Goal: Task Accomplishment & Management: Manage account settings

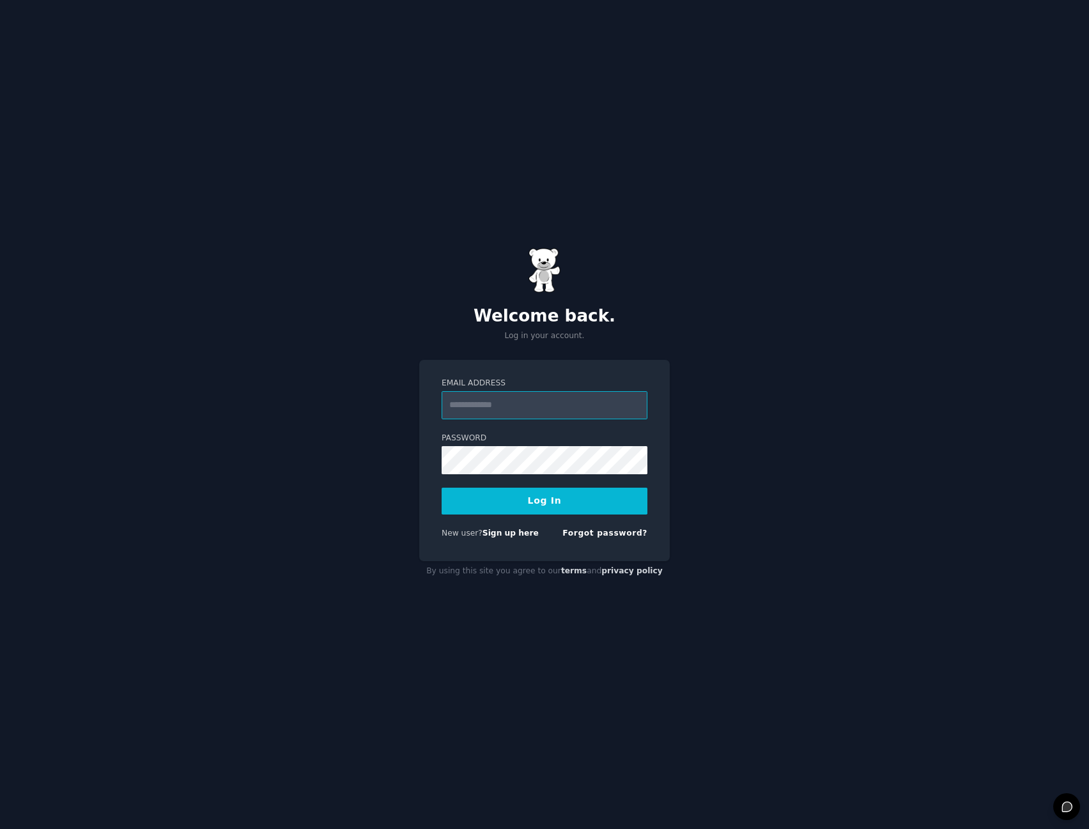
type input "**********"
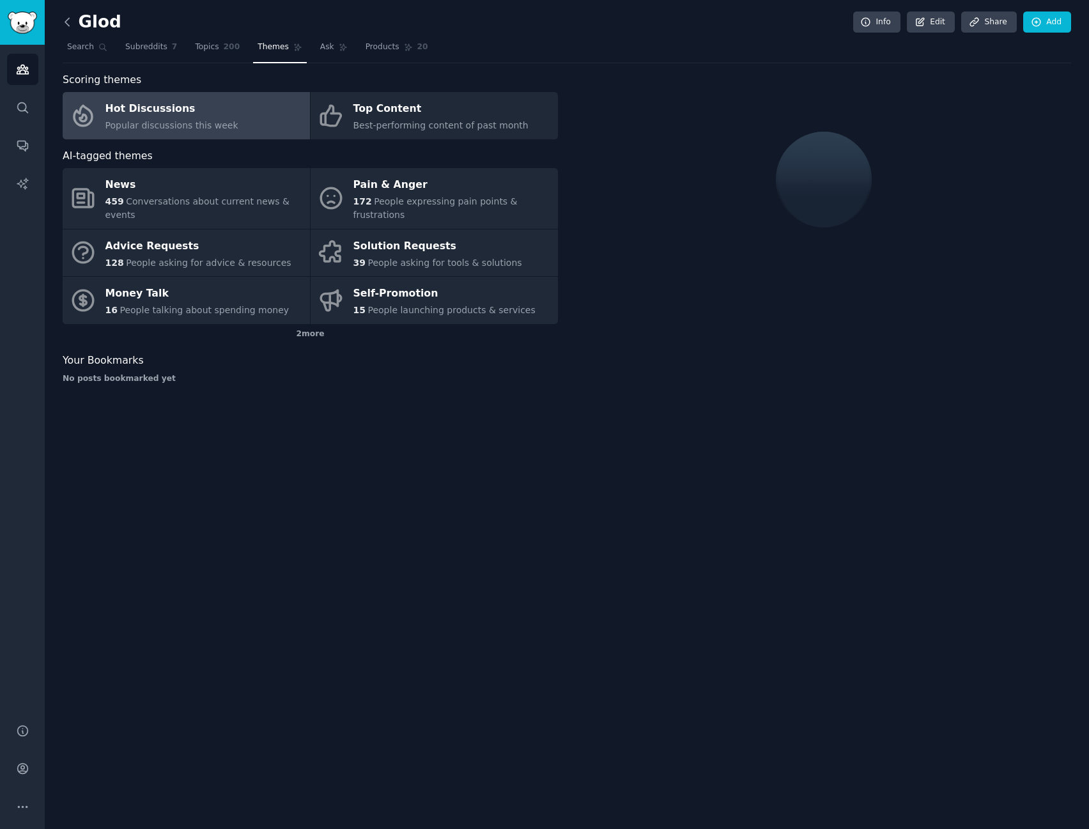
click at [71, 24] on icon at bounding box center [67, 21] width 13 height 13
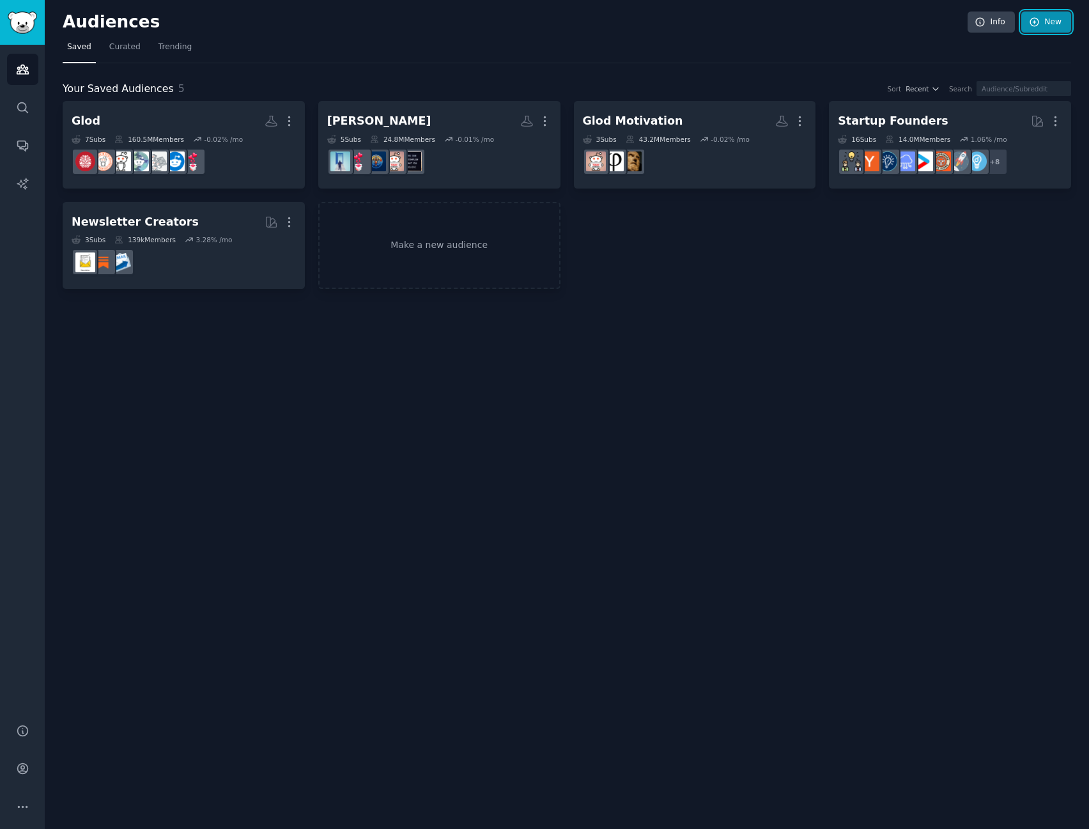
click at [1031, 27] on icon at bounding box center [1035, 23] width 12 height 12
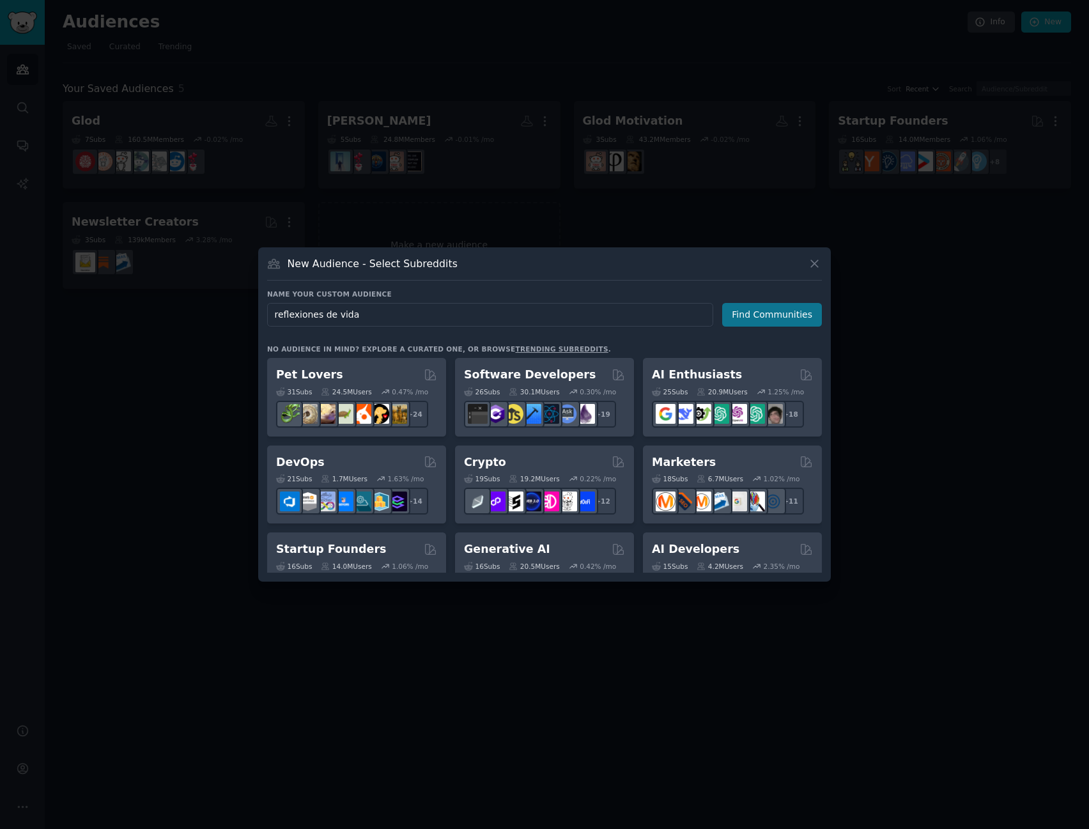
type input "reflexiones de vida"
click at [791, 304] on button "Find Communities" at bounding box center [772, 315] width 100 height 24
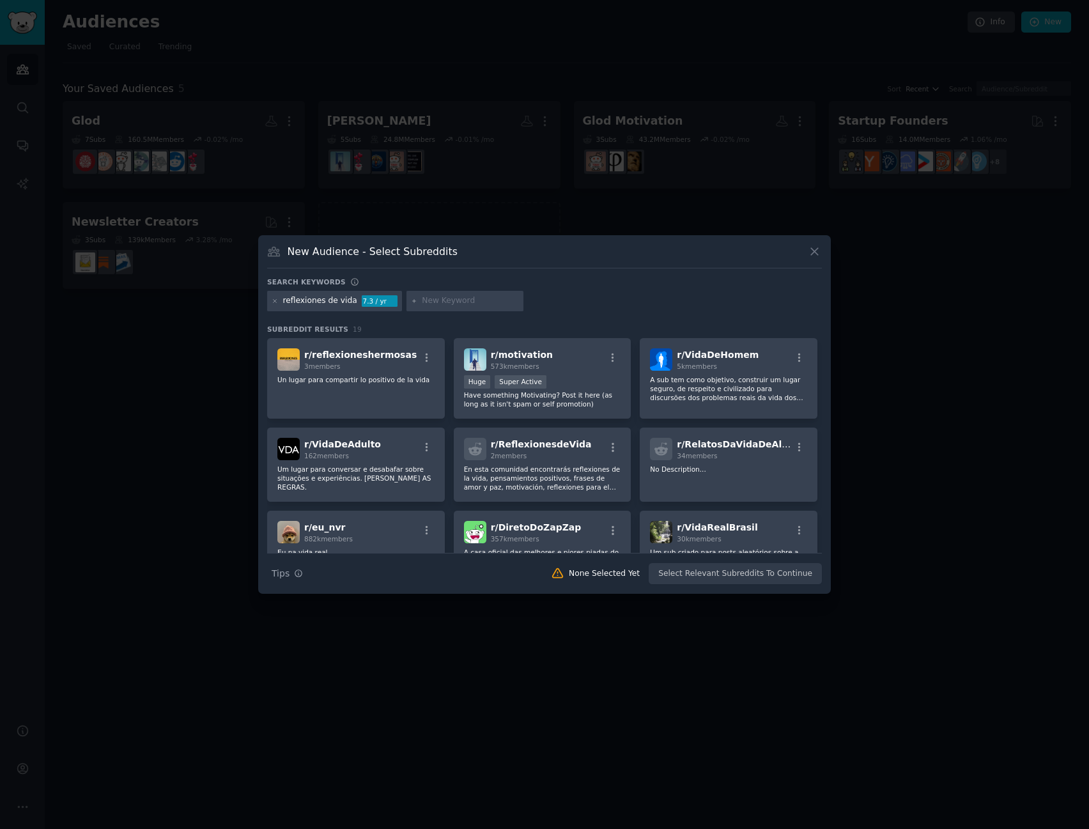
click at [422, 302] on input "text" at bounding box center [470, 301] width 97 height 12
type input "reflexiones"
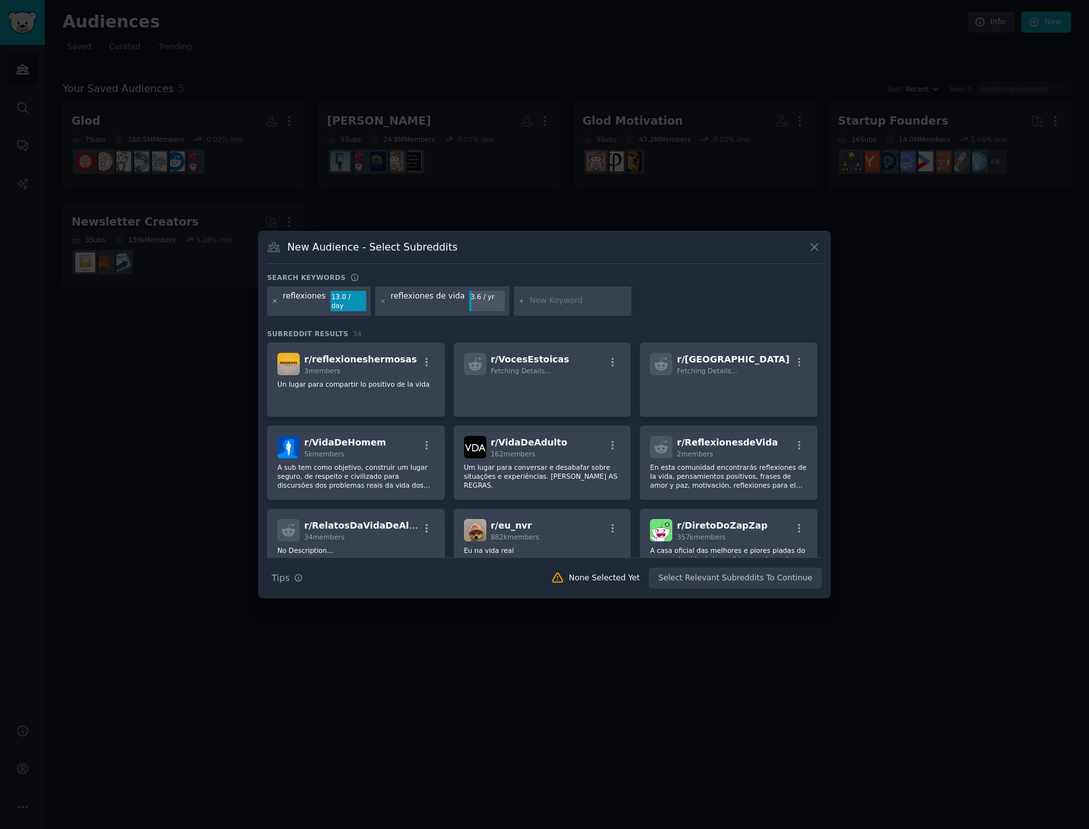
click at [272, 303] on icon at bounding box center [275, 301] width 7 height 7
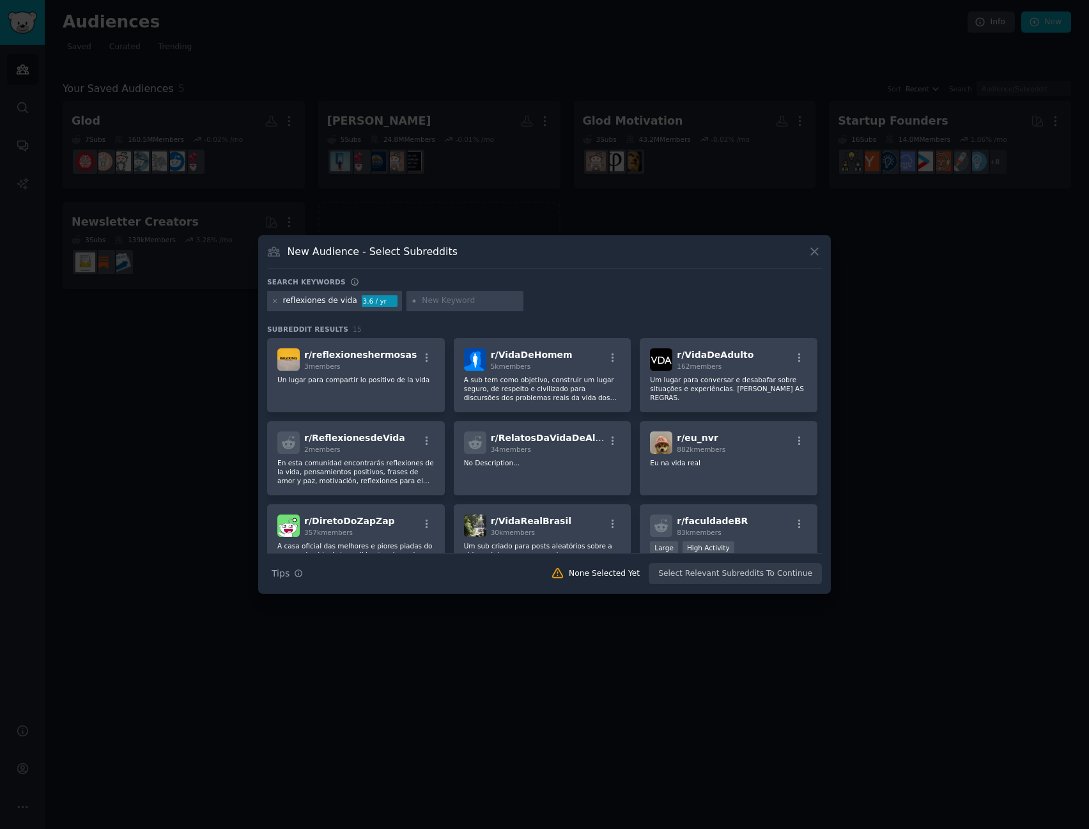
click at [284, 305] on div "reflexiones de vida" at bounding box center [320, 301] width 74 height 12
click at [440, 302] on input "text" at bounding box center [470, 301] width 97 height 12
type input "reflexiones"
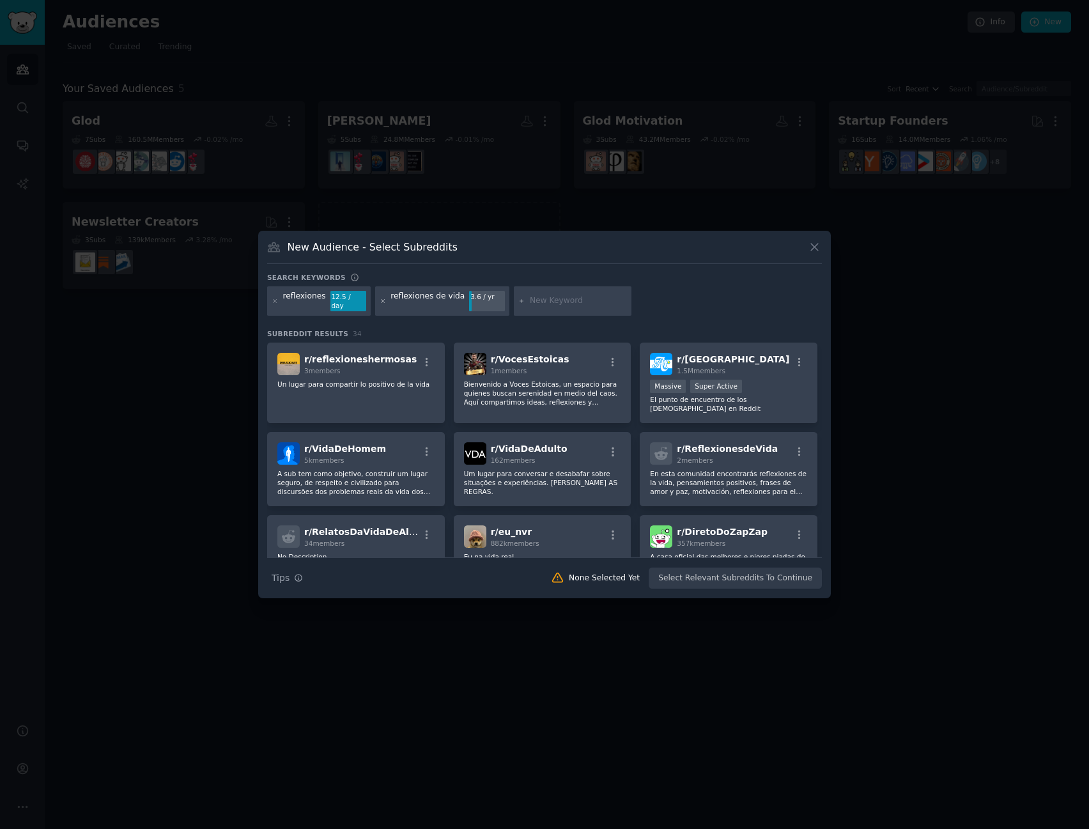
click at [380, 300] on icon at bounding box center [383, 301] width 7 height 7
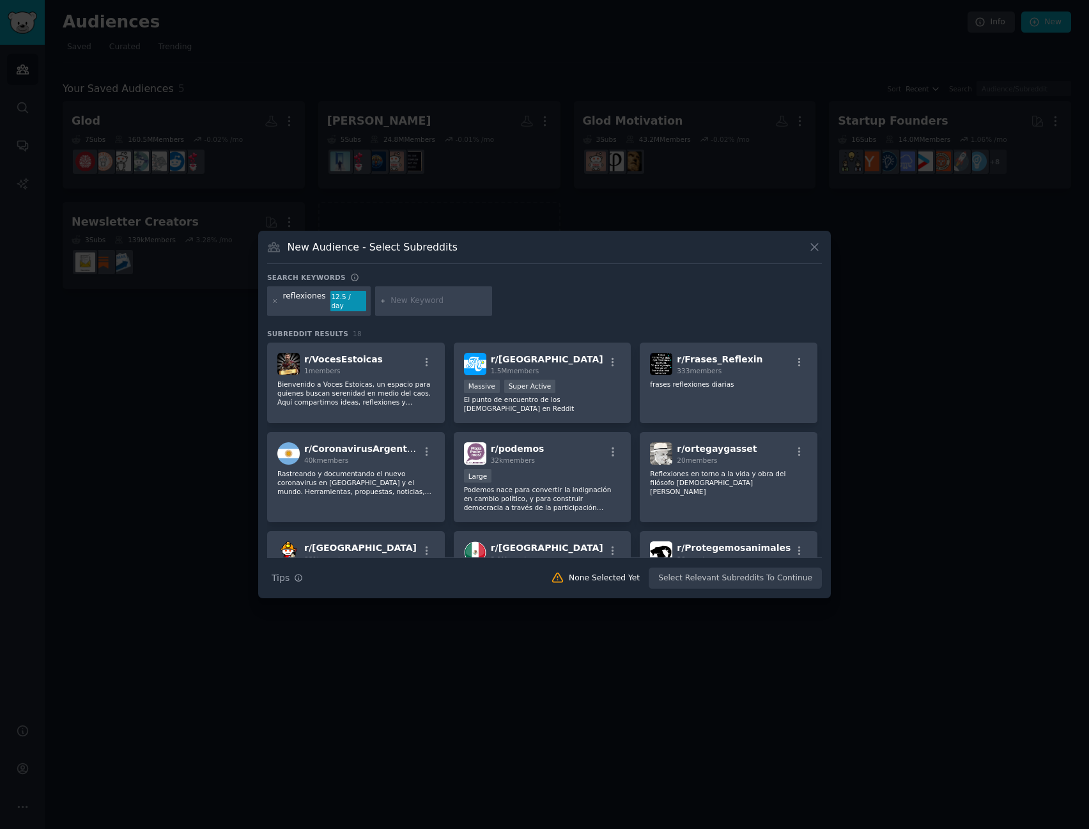
click at [420, 300] on input "text" at bounding box center [438, 301] width 97 height 12
type input "frases de amor"
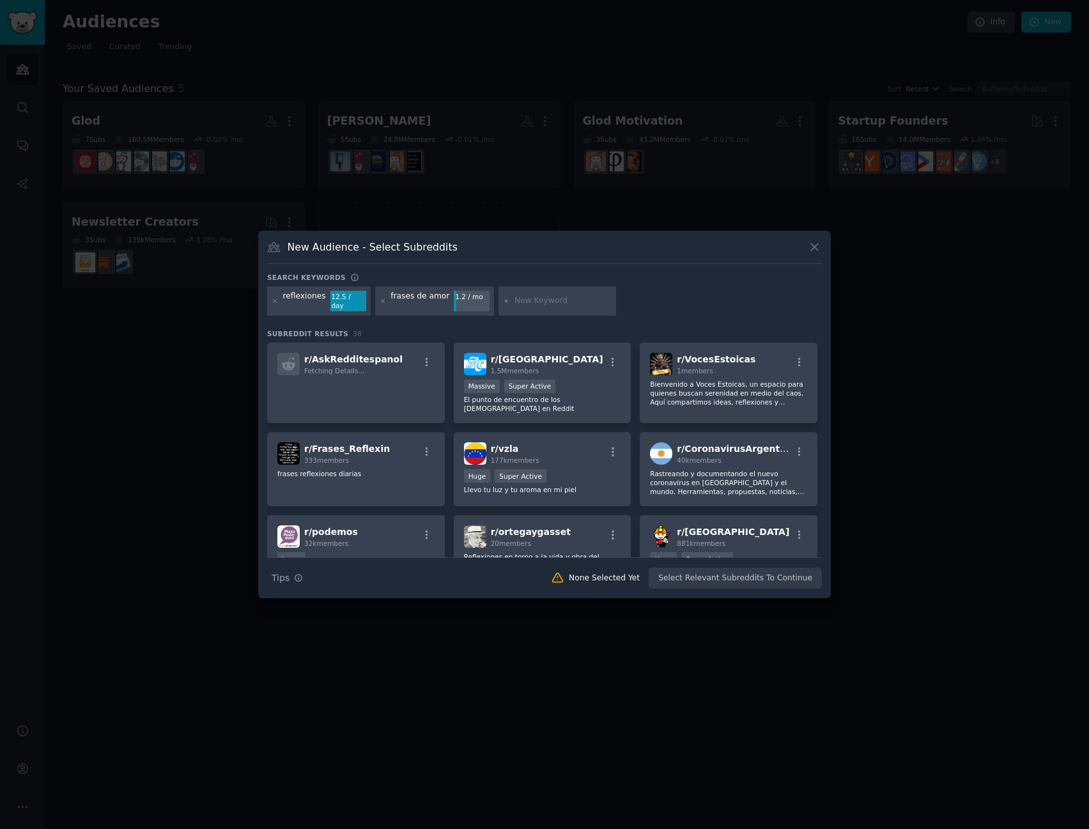
click at [535, 301] on input "text" at bounding box center [562, 301] width 97 height 12
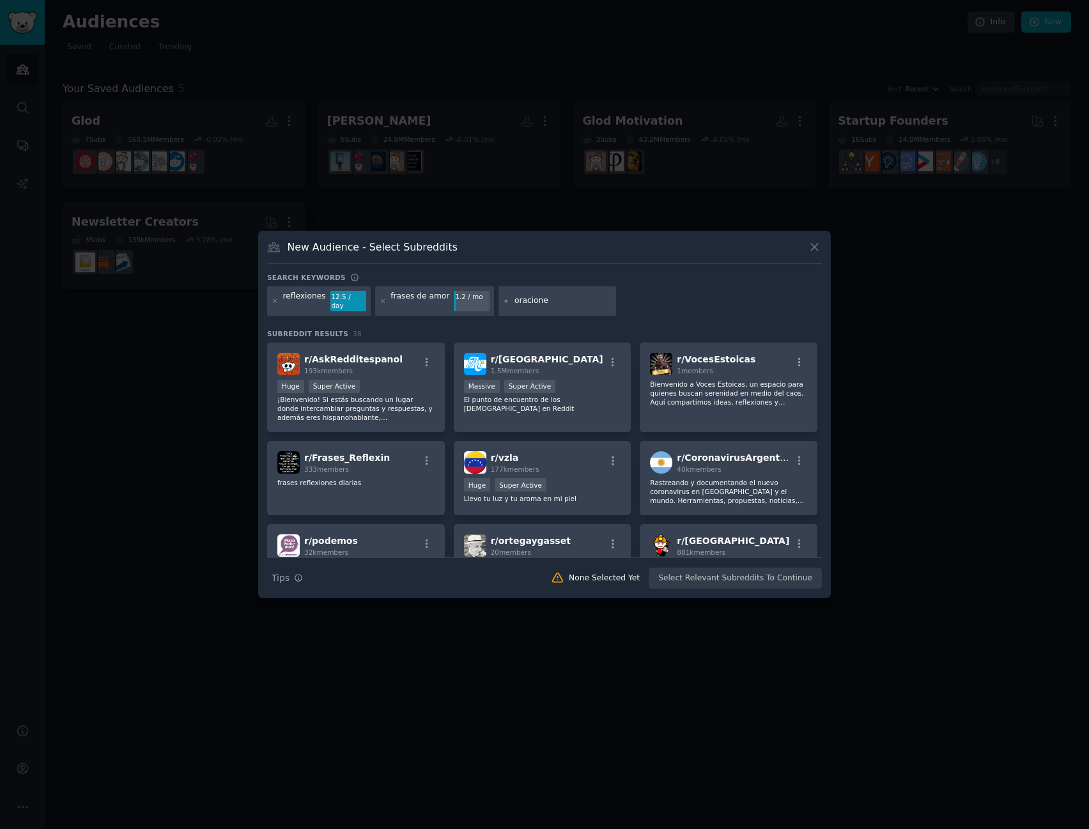
type input "oraciones"
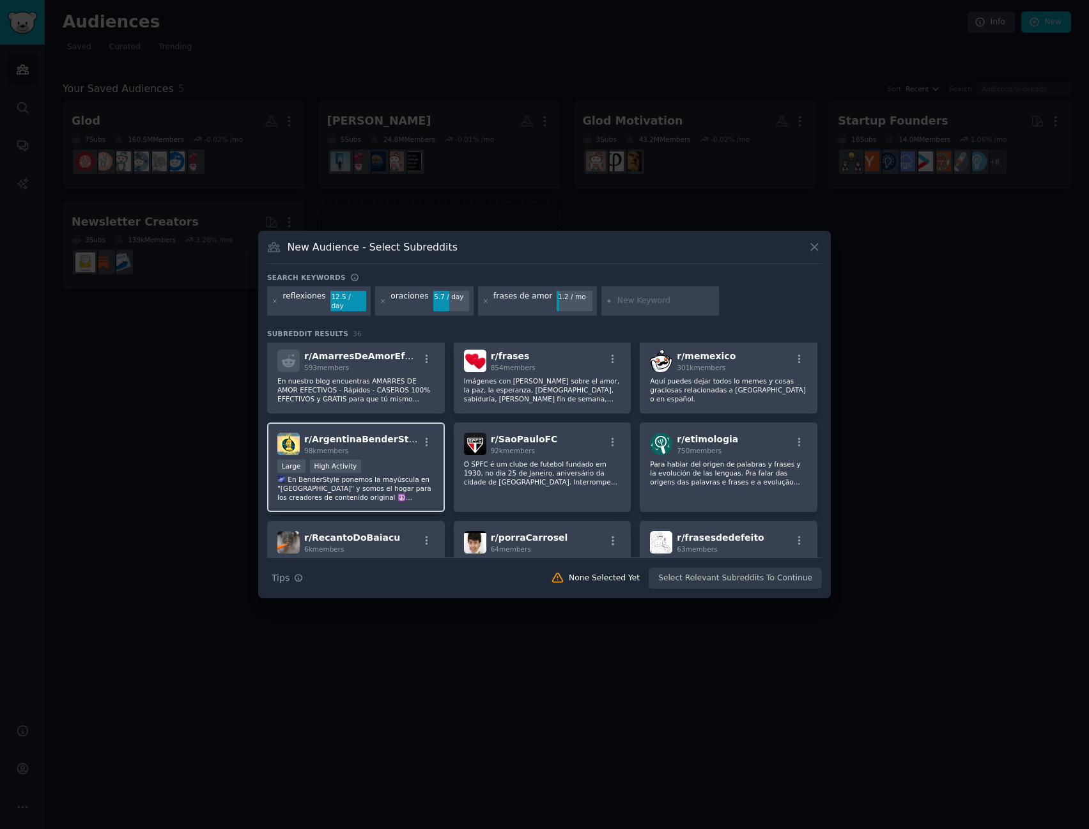
scroll to position [575, 0]
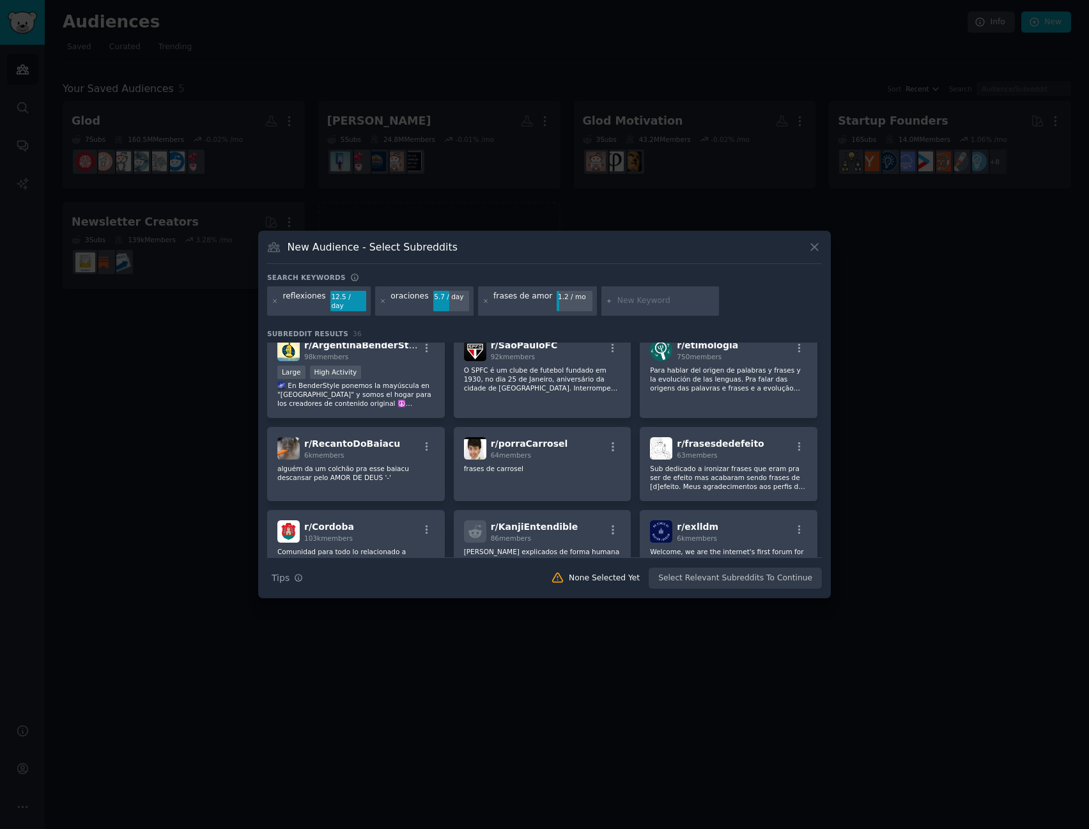
click at [312, 303] on div "reflexiones" at bounding box center [304, 301] width 43 height 20
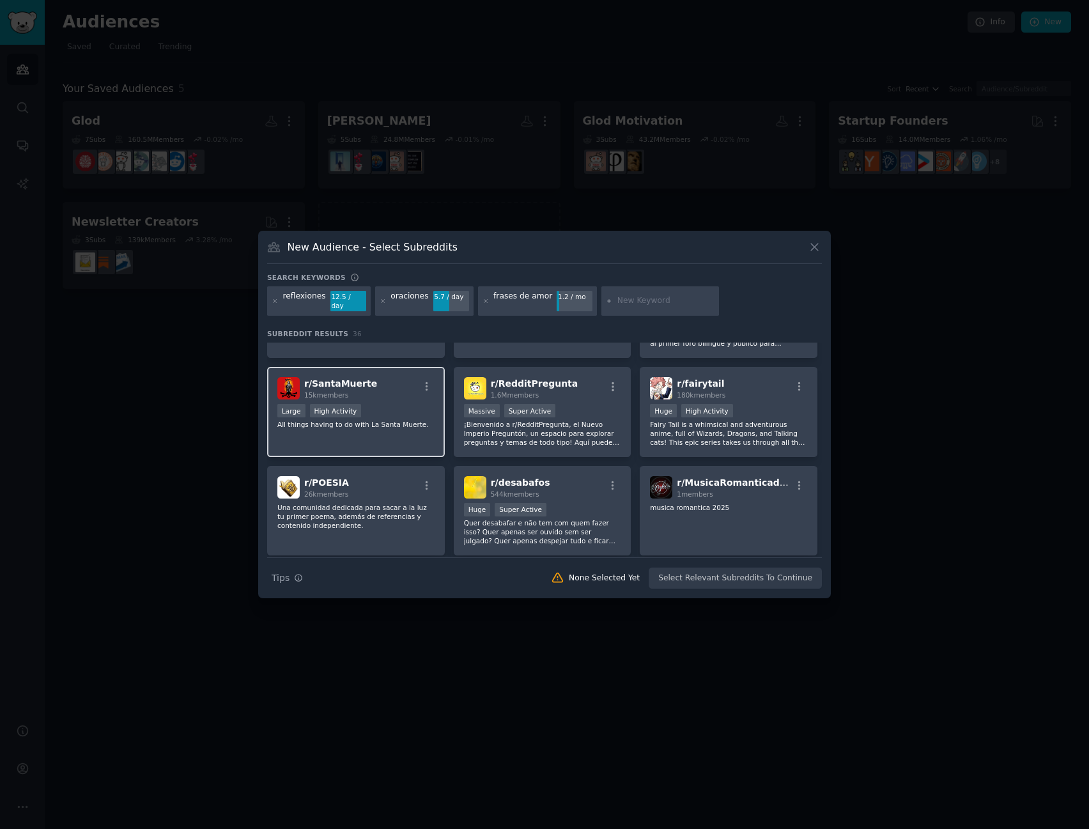
scroll to position [831, 0]
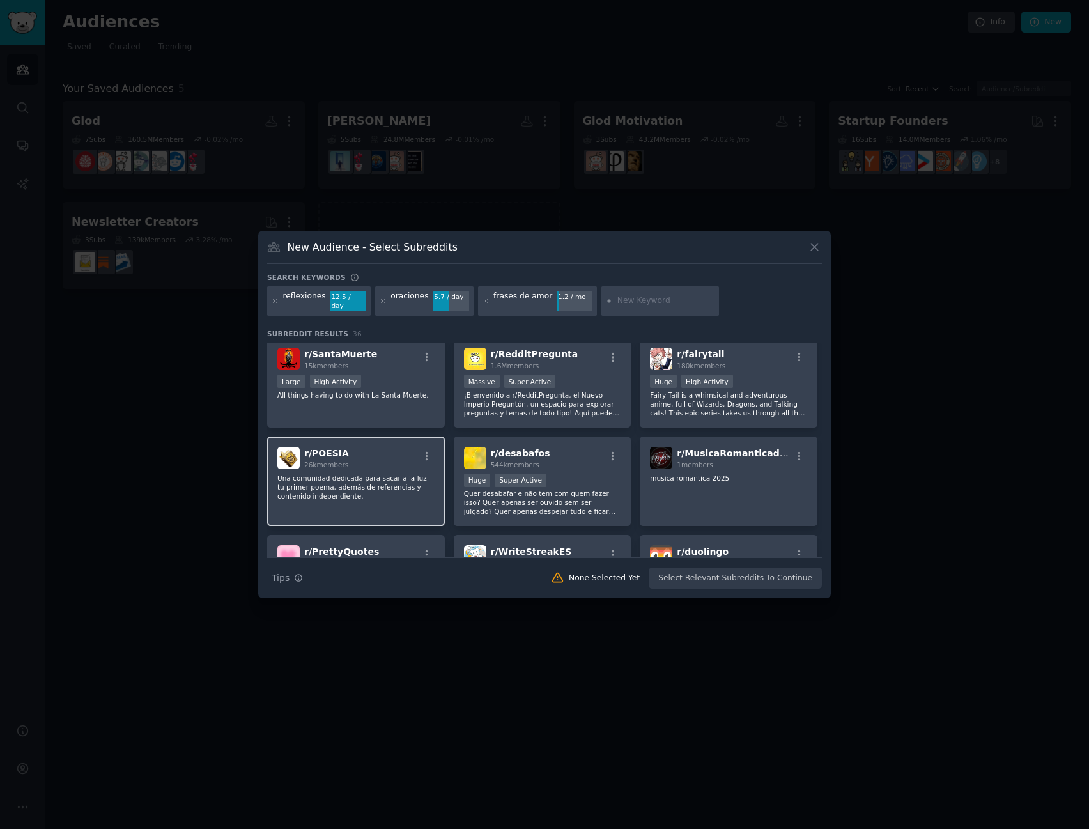
click at [367, 480] on p "Una comunidad dedicada para sacar a la luz tu primer poema, además de referenci…" at bounding box center [355, 486] width 157 height 27
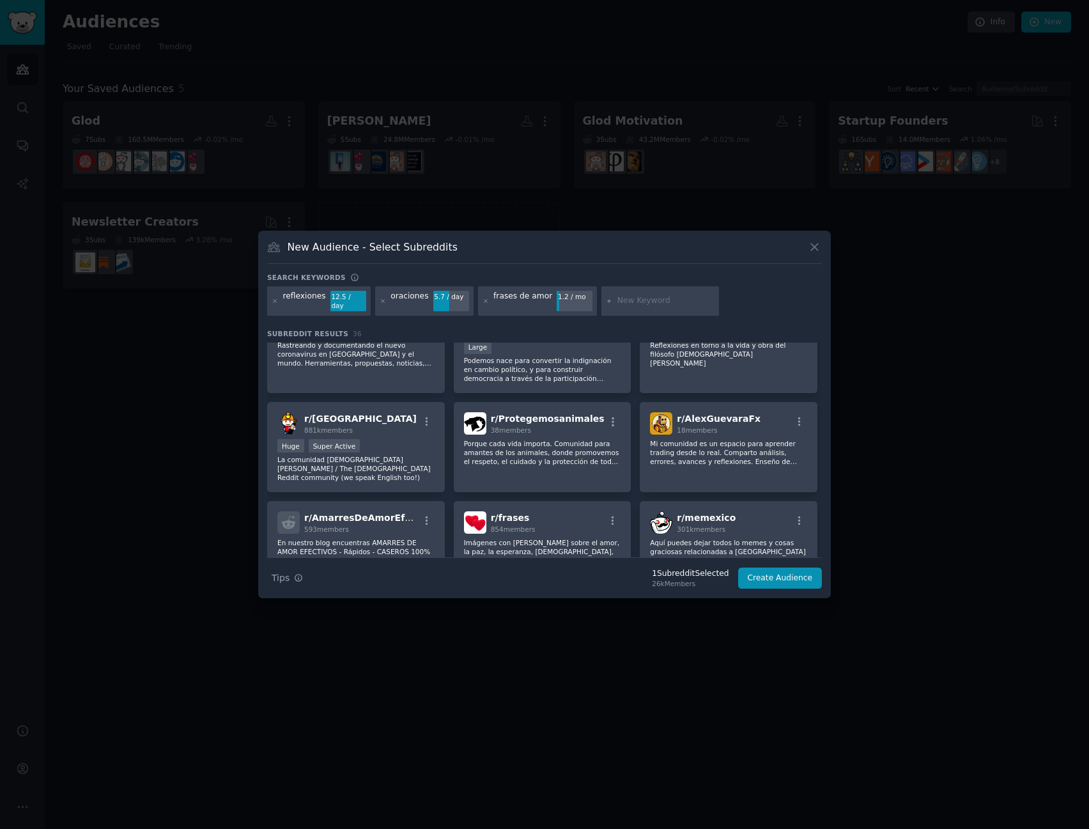
scroll to position [295, 0]
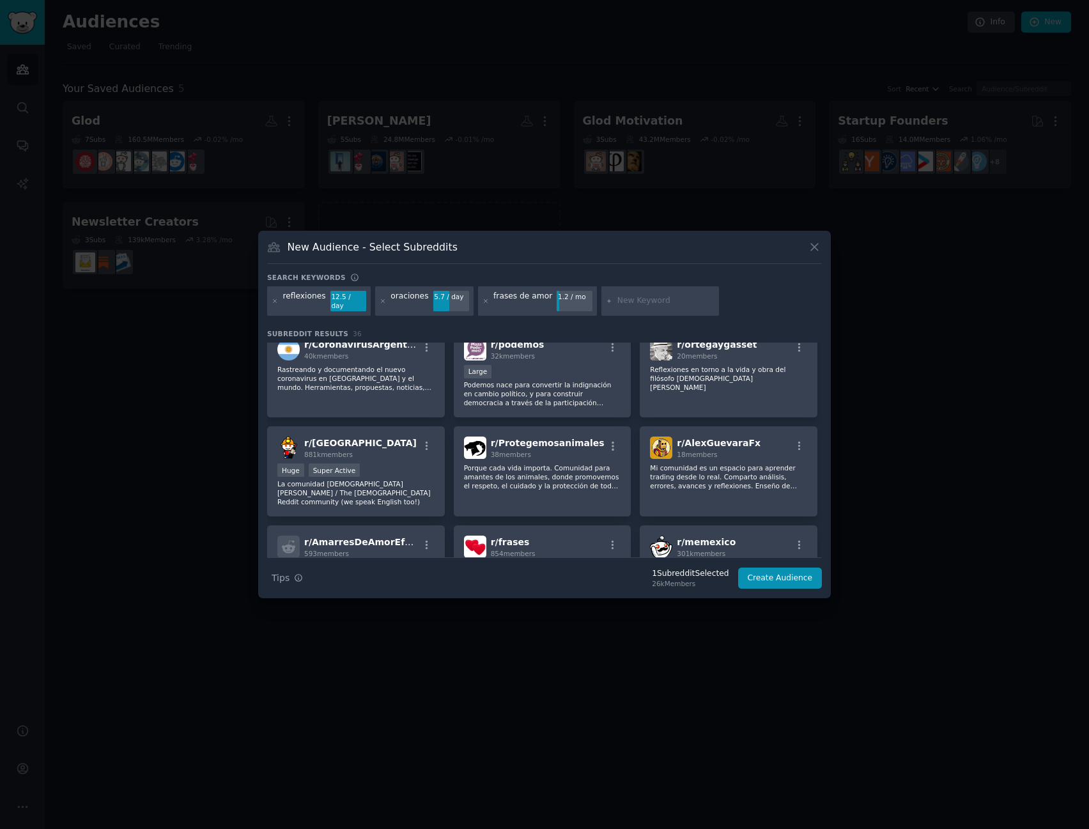
click at [623, 305] on input "text" at bounding box center [665, 301] width 97 height 12
type input "pensamientos"
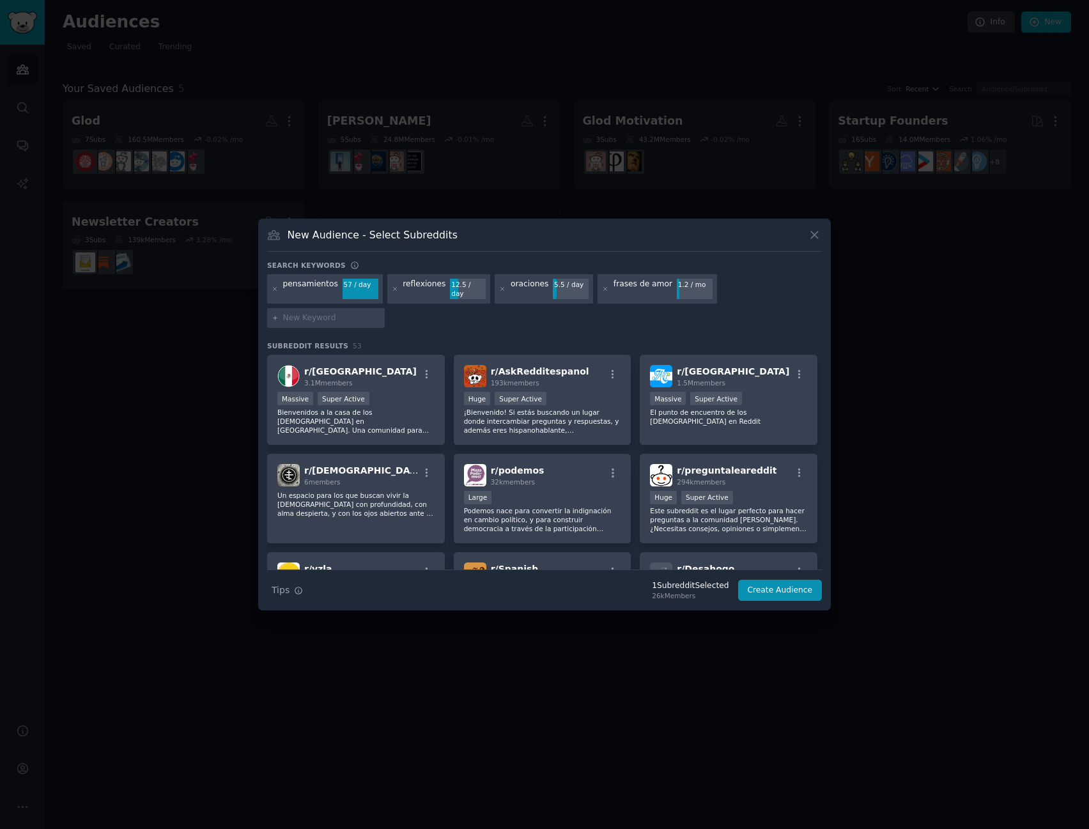
click at [380, 312] on input "text" at bounding box center [331, 318] width 97 height 12
type input "poesia"
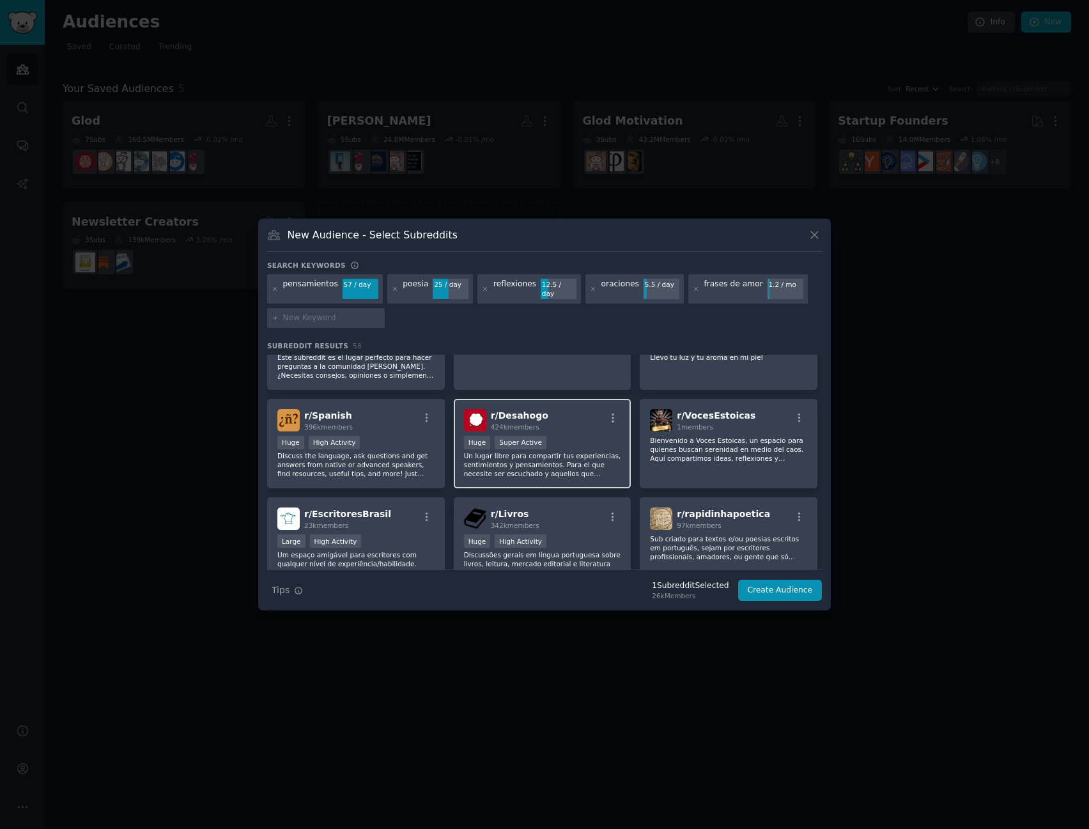
scroll to position [256, 0]
click at [588, 433] on div "Huge Super Active" at bounding box center [542, 441] width 157 height 16
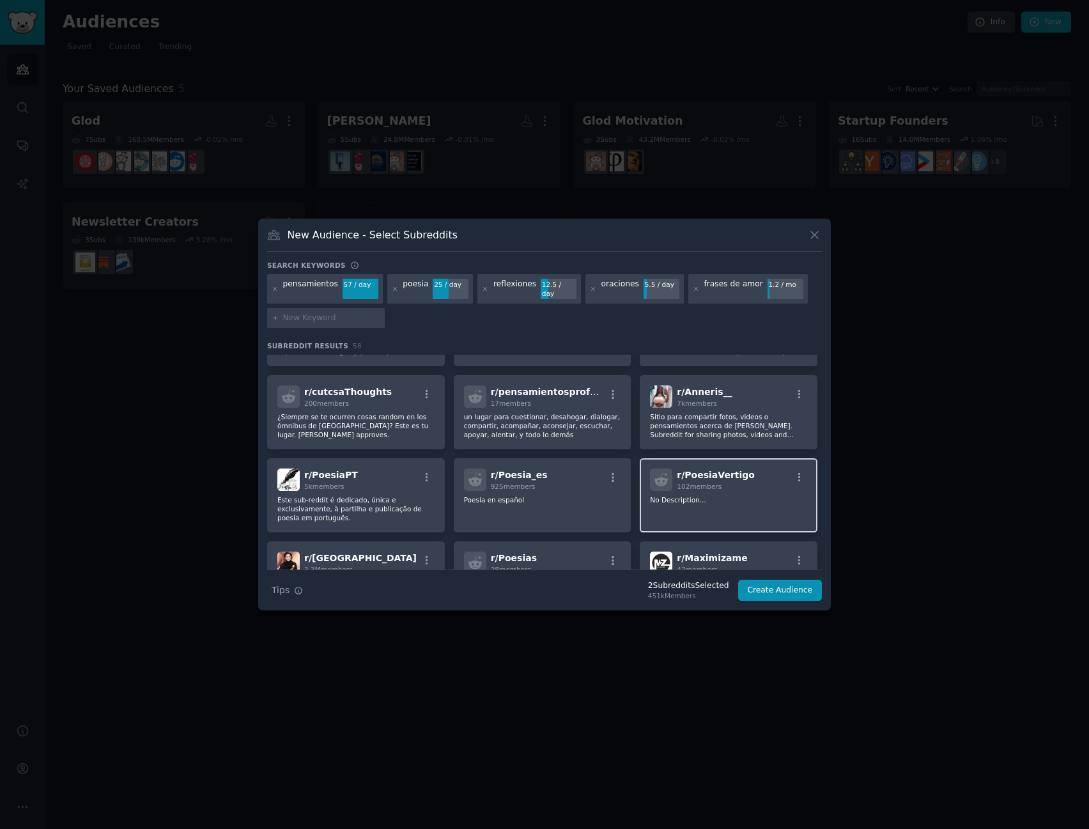
scroll to position [1150, 0]
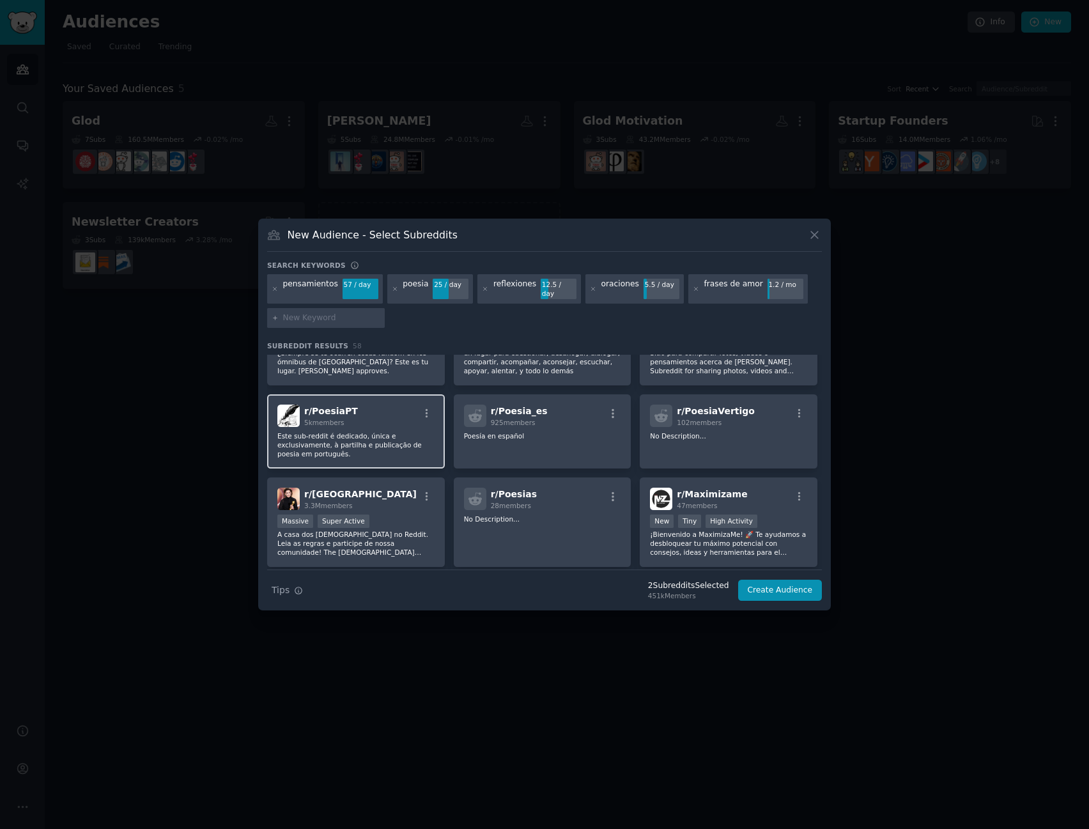
click at [372, 431] on p "Este sub-reddit é dedicado, única e exclusivamente, à partilha e publicação de …" at bounding box center [355, 444] width 157 height 27
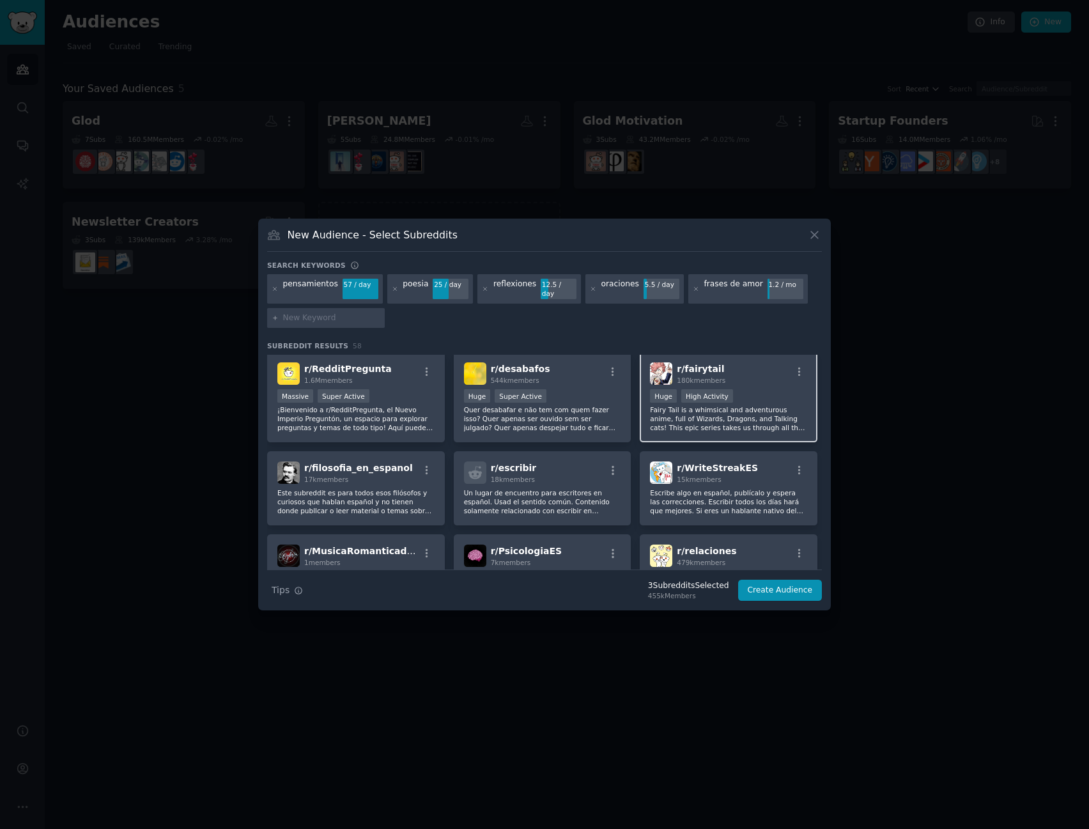
scroll to position [1342, 0]
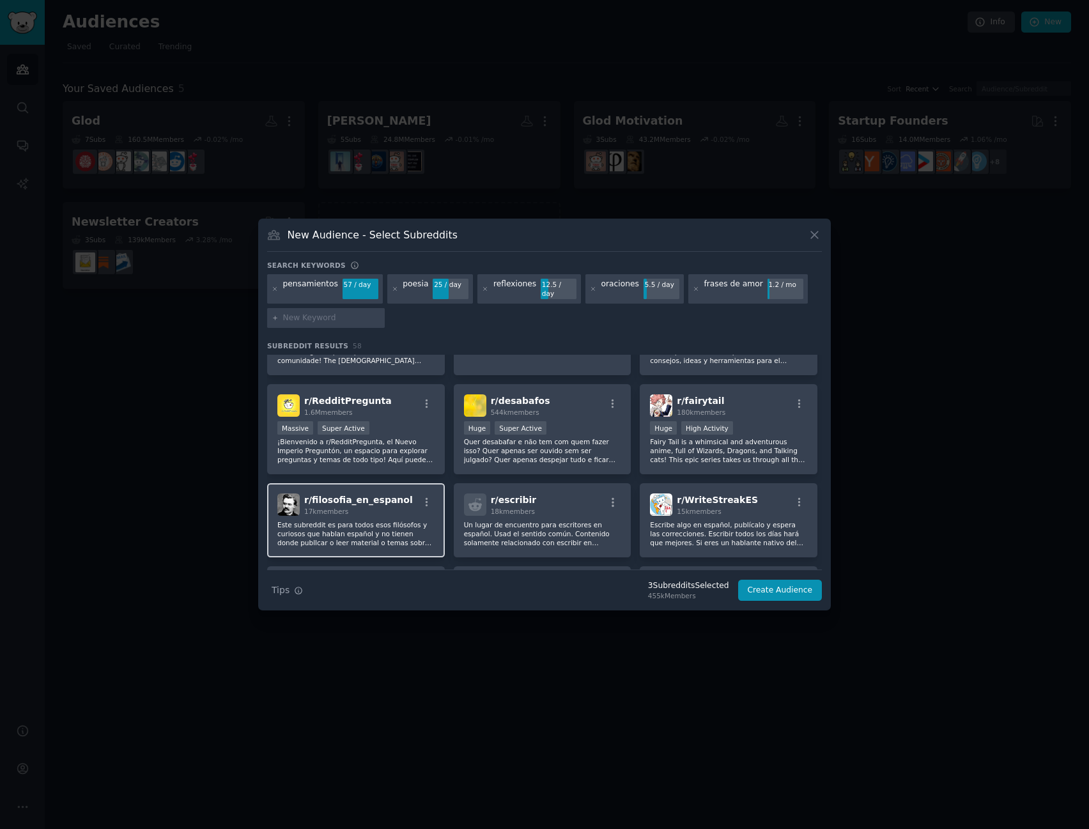
click at [383, 520] on p "Este subreddit es para todos esos filósofos y curiosos que hablan español y no …" at bounding box center [355, 533] width 157 height 27
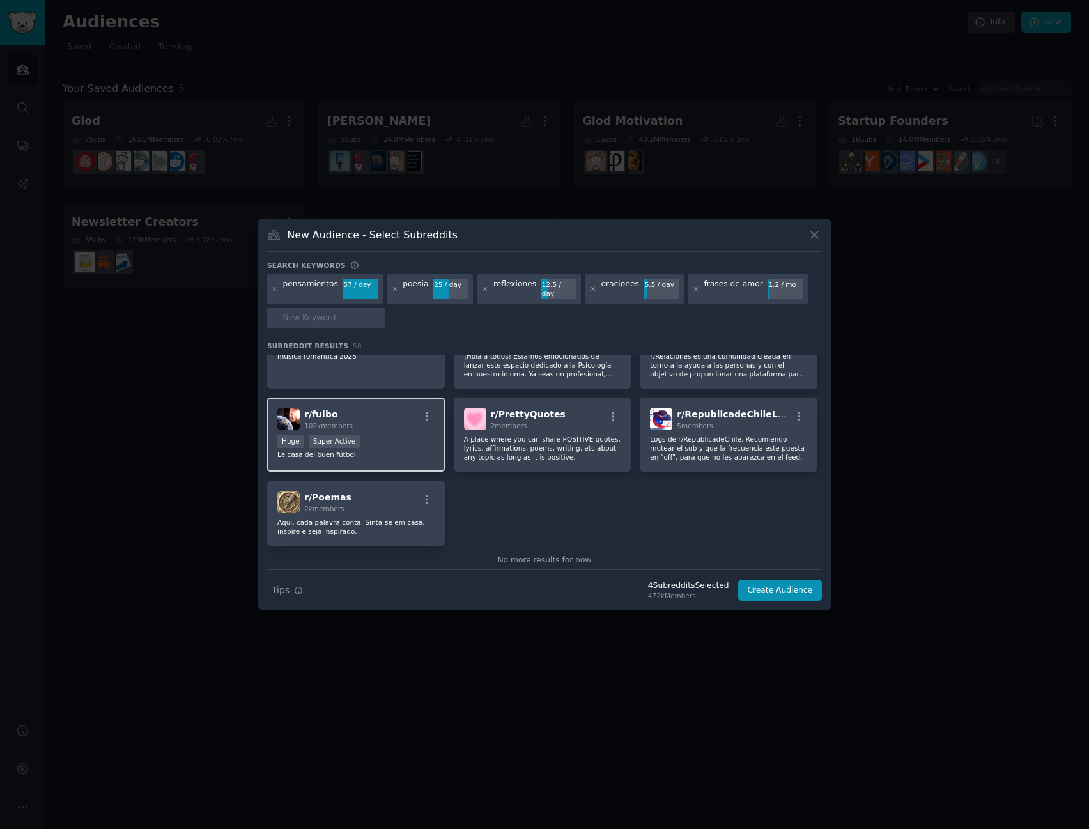
scroll to position [1597, 0]
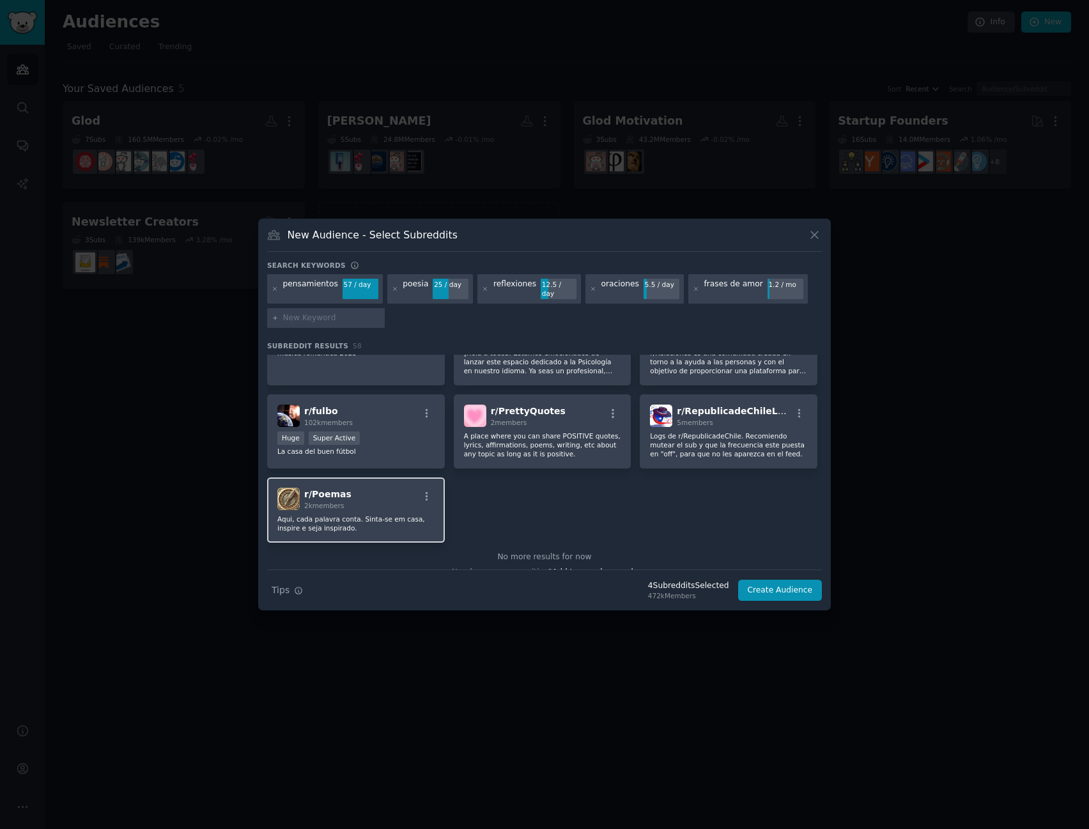
click at [383, 514] on p "Aqui, cada palavra conta. Sinta-se em casa, inspire e seja inspirado." at bounding box center [355, 523] width 157 height 18
click at [791, 580] on button "Create Audience" at bounding box center [780, 591] width 84 height 22
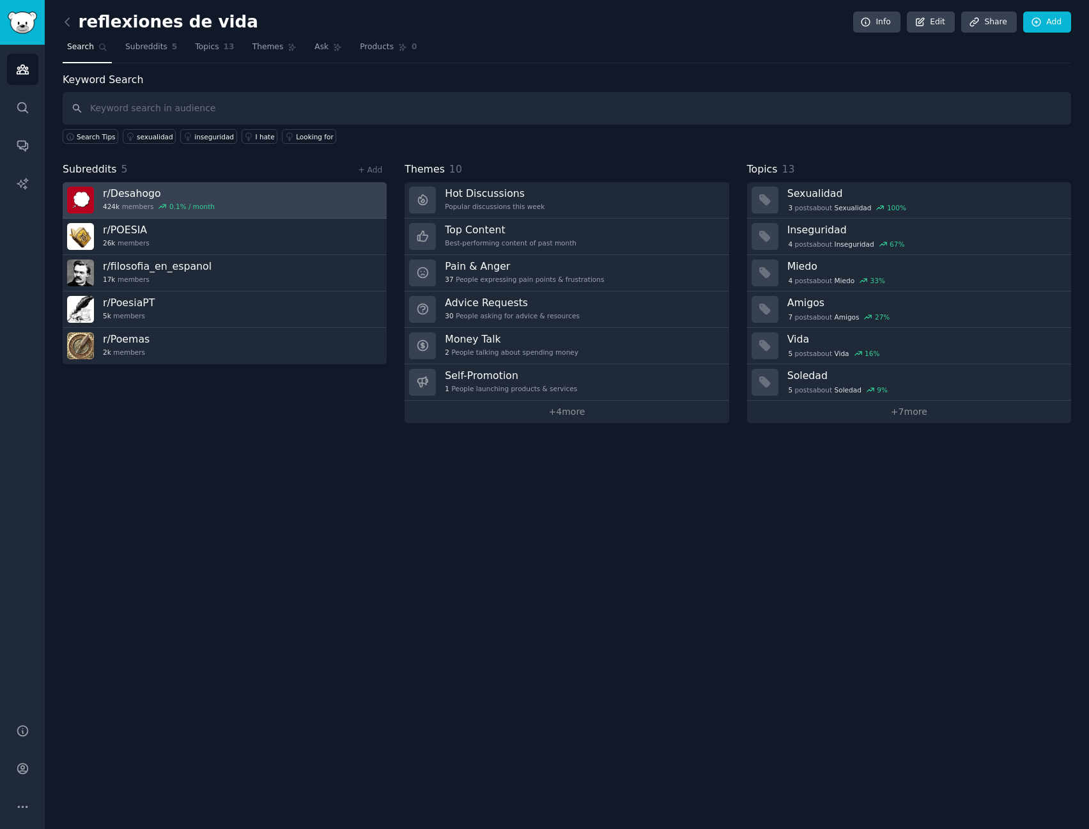
click at [292, 199] on link "r/ Desahogo 424k members 0.1 % / month" at bounding box center [225, 200] width 324 height 36
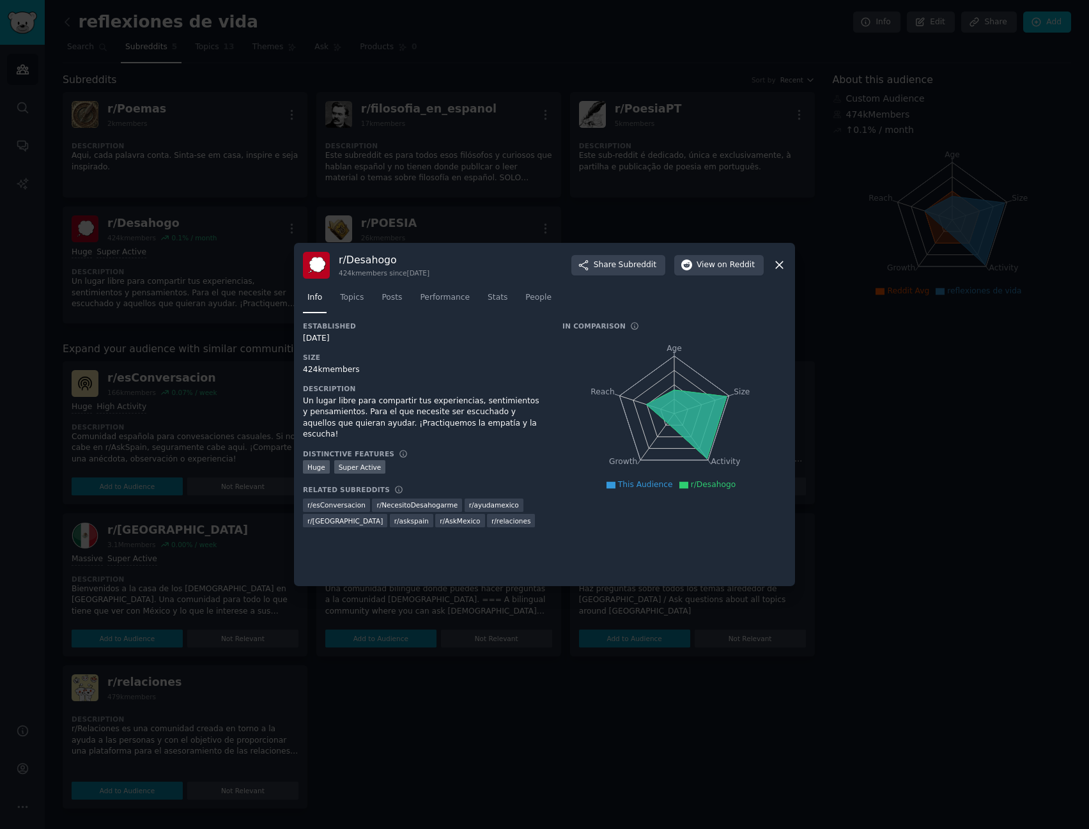
click at [781, 270] on icon at bounding box center [778, 264] width 13 height 13
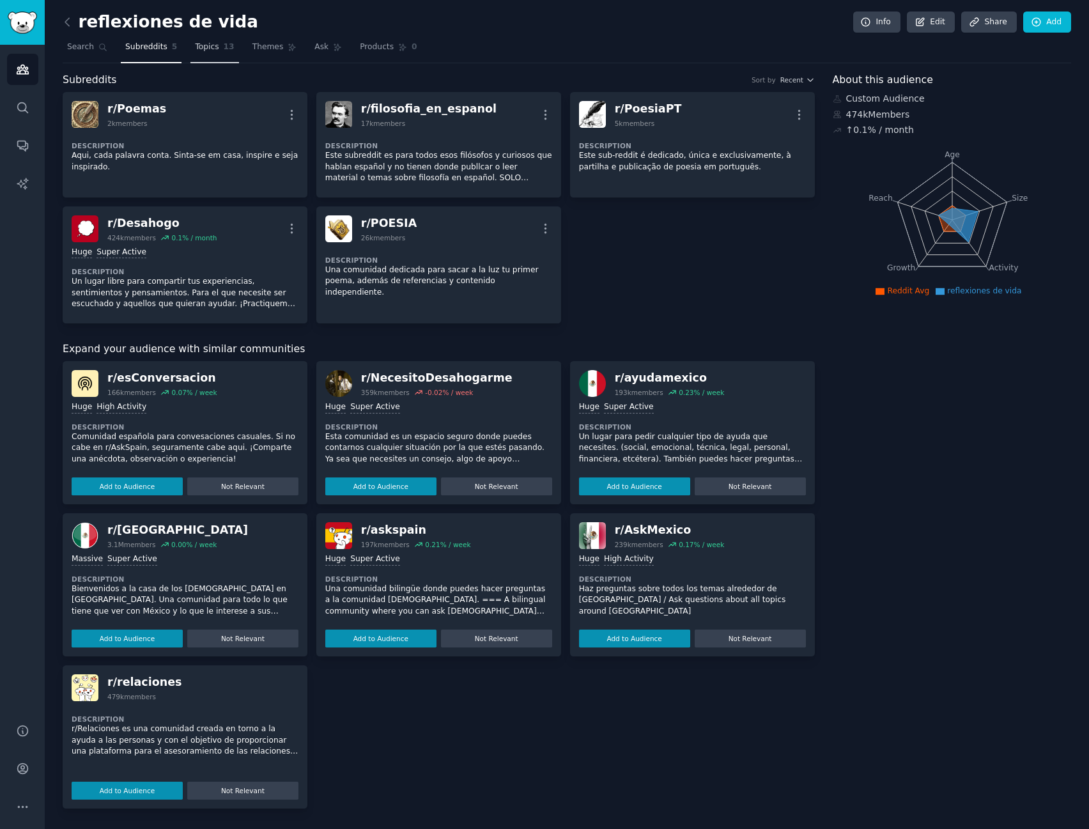
click at [201, 55] on link "Topics 13" at bounding box center [214, 50] width 48 height 26
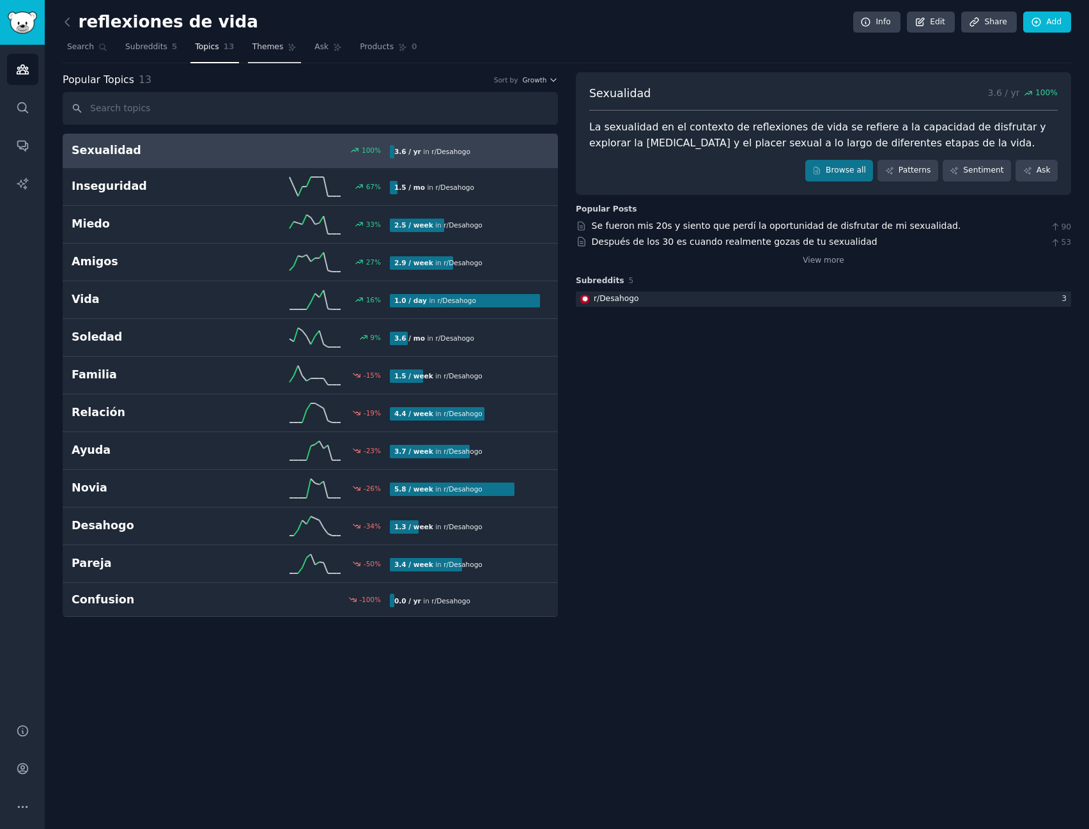
click at [264, 46] on span "Themes" at bounding box center [267, 48] width 31 height 12
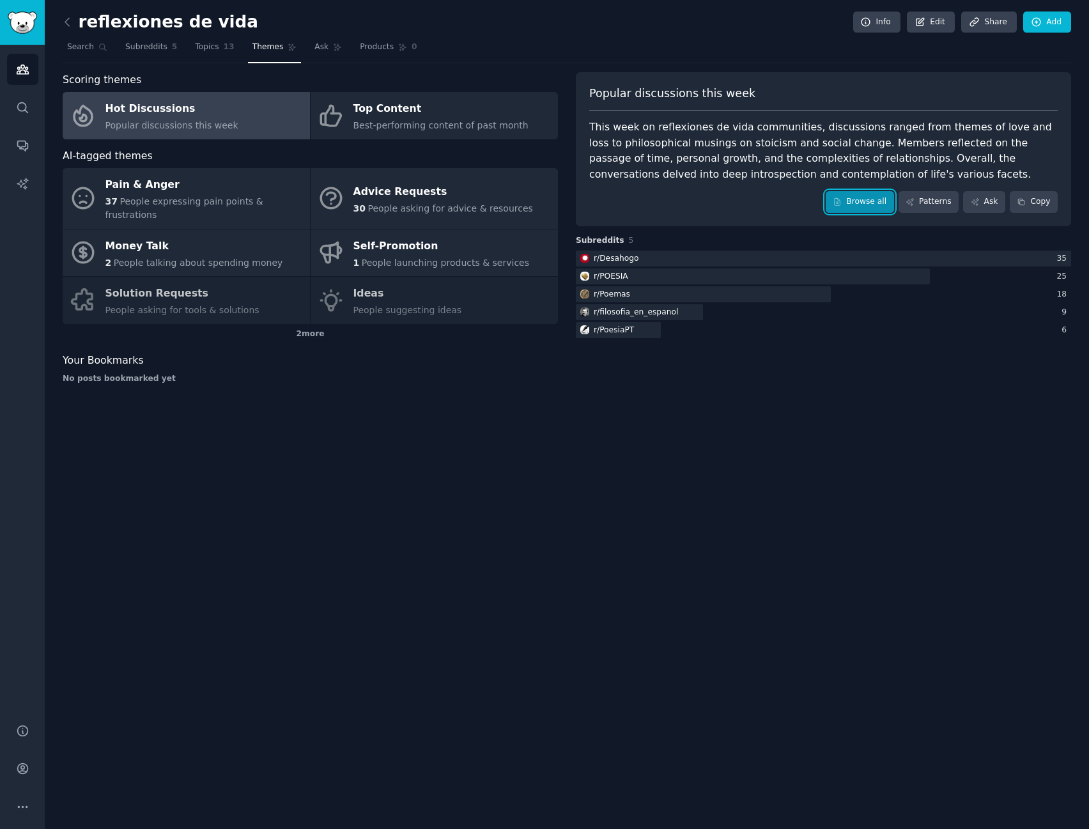
click at [841, 204] on icon at bounding box center [837, 201] width 9 height 9
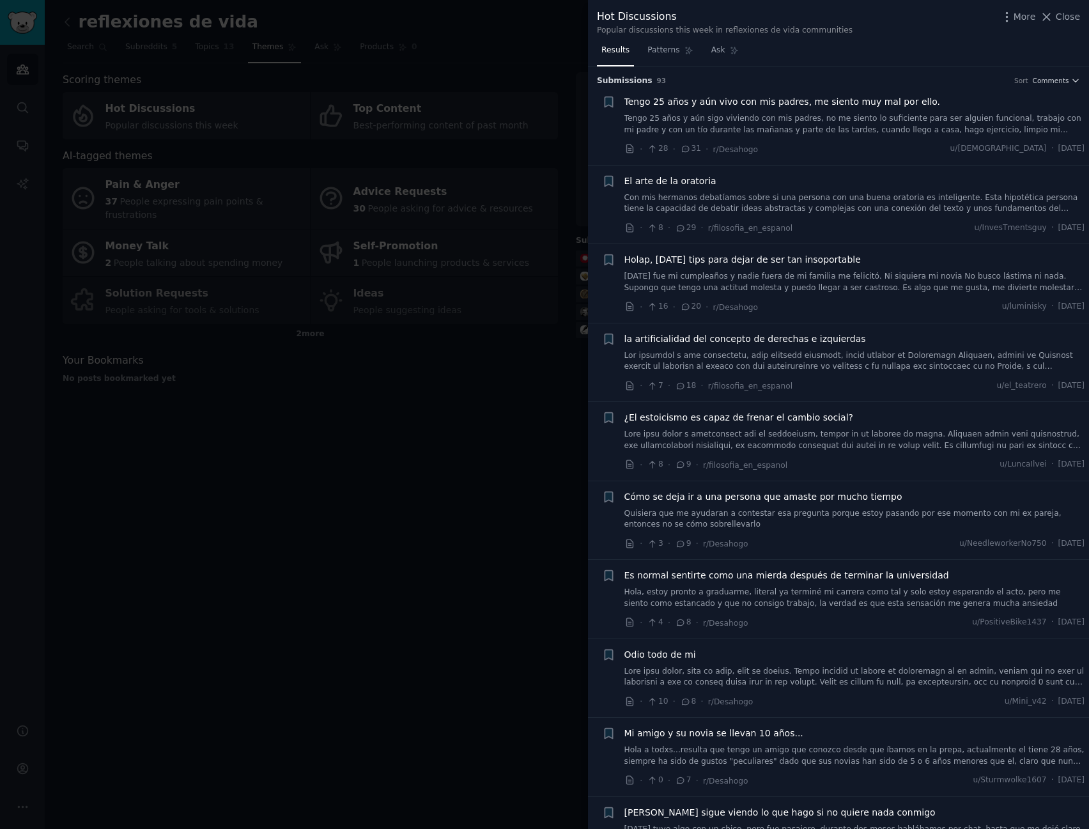
click at [377, 654] on div at bounding box center [544, 414] width 1089 height 829
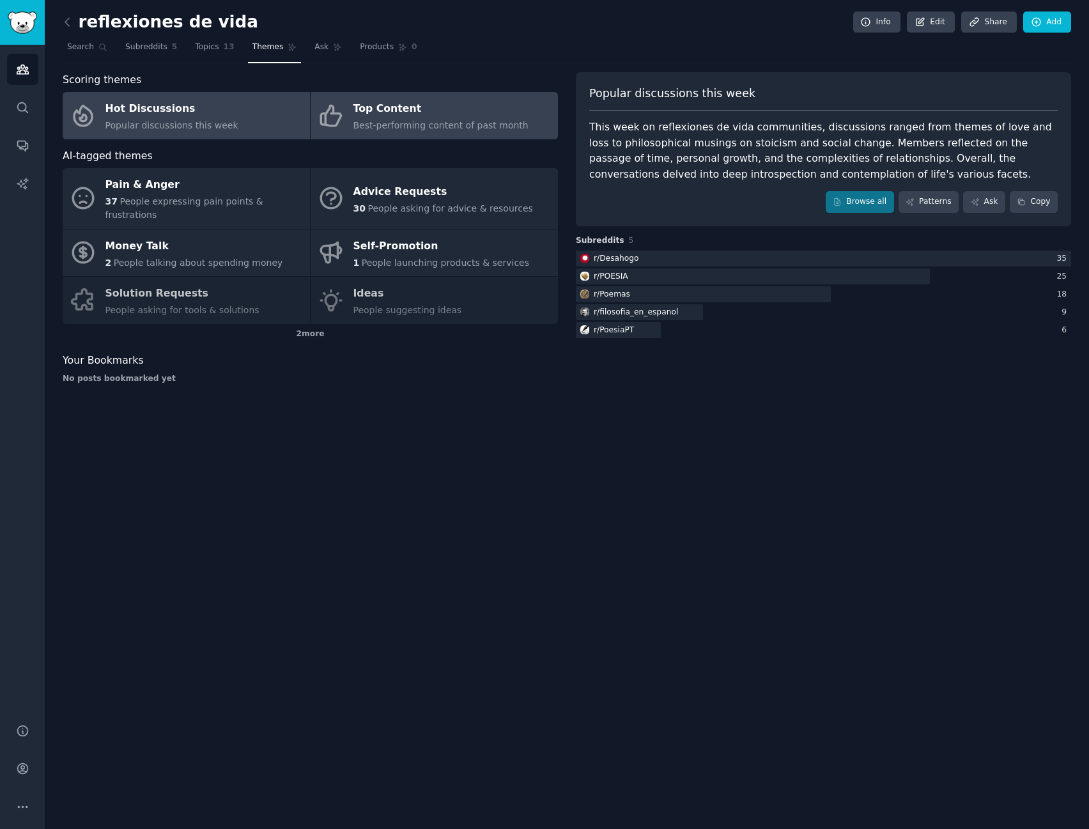
click at [401, 106] on div "Top Content" at bounding box center [440, 109] width 175 height 20
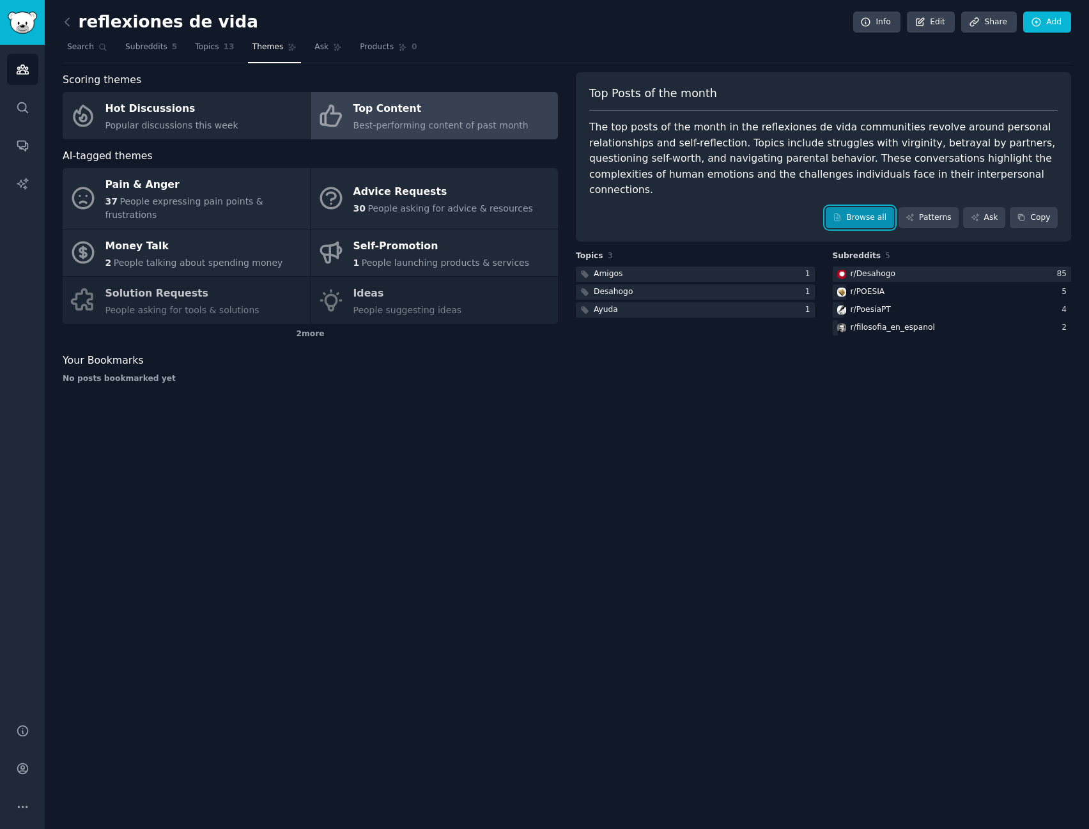
click at [877, 207] on link "Browse all" at bounding box center [860, 218] width 68 height 22
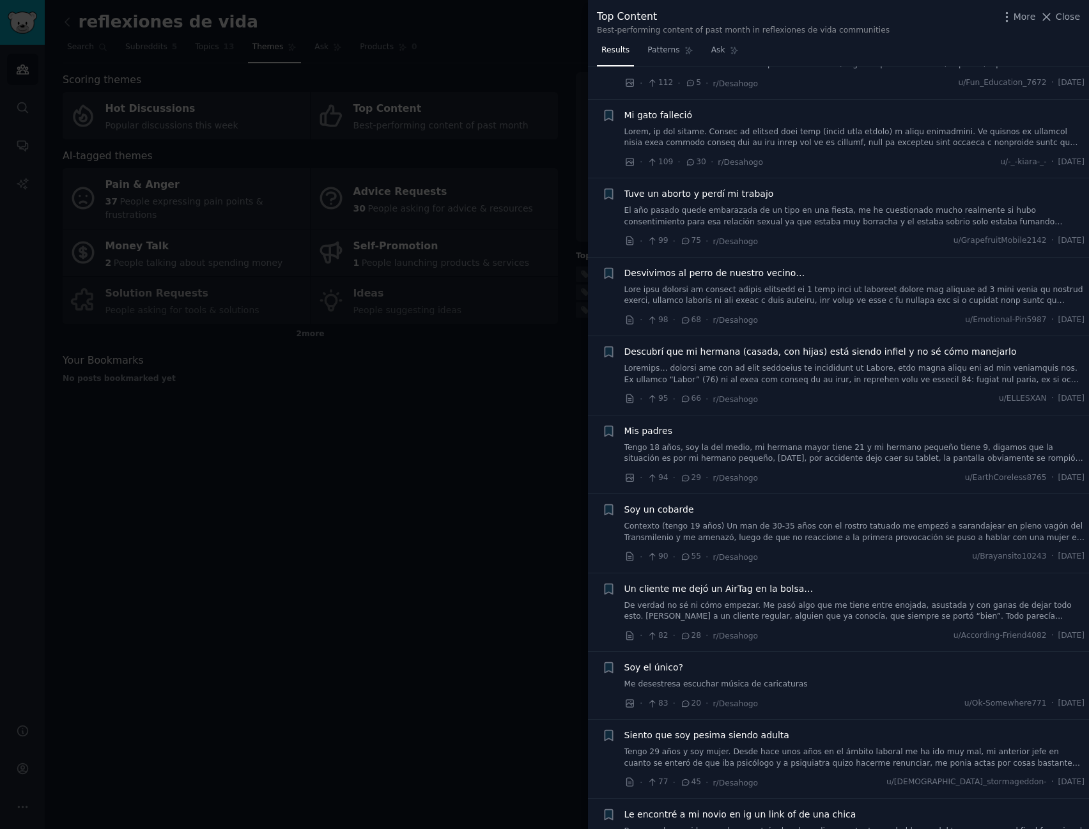
scroll to position [1086, 0]
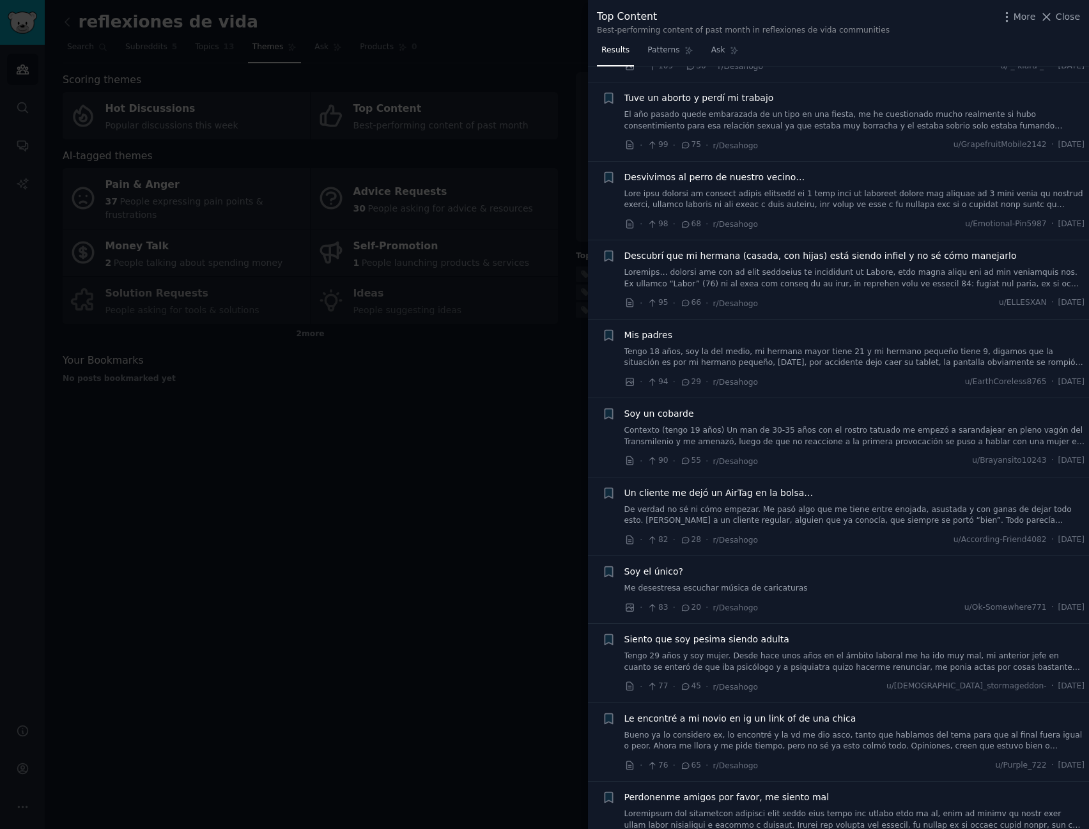
click at [390, 606] on div at bounding box center [544, 414] width 1089 height 829
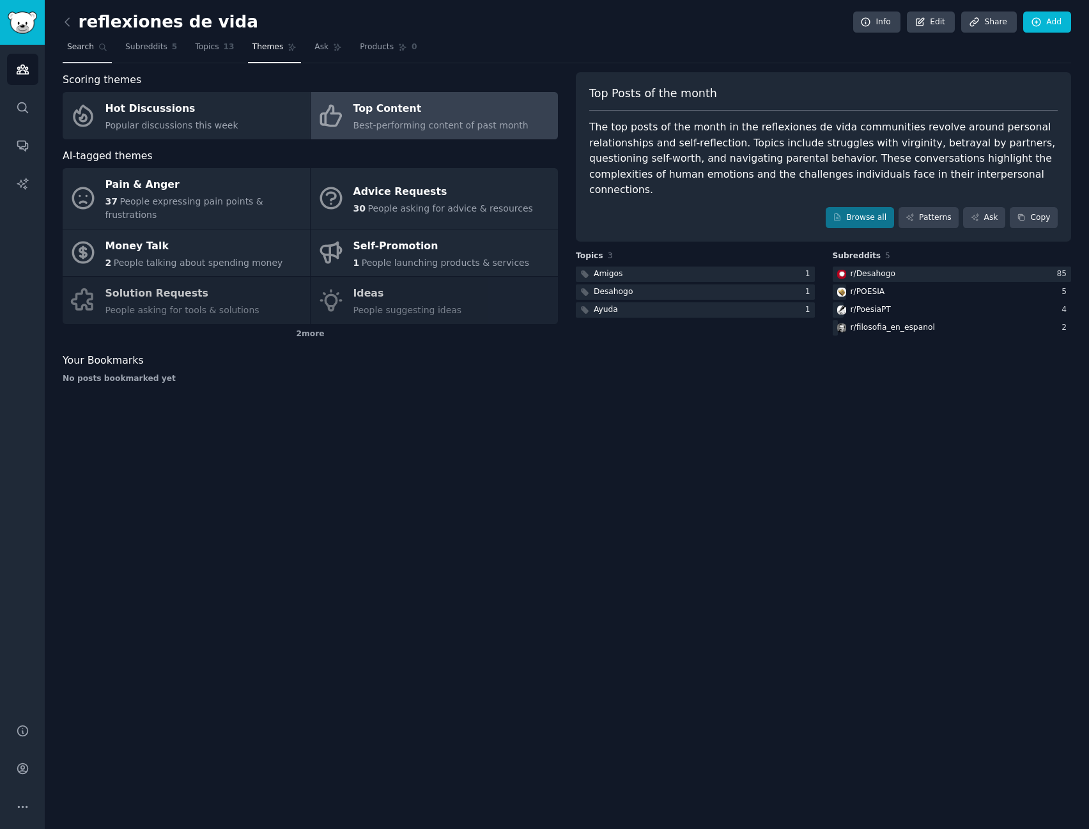
click at [86, 53] on link "Search" at bounding box center [87, 50] width 49 height 26
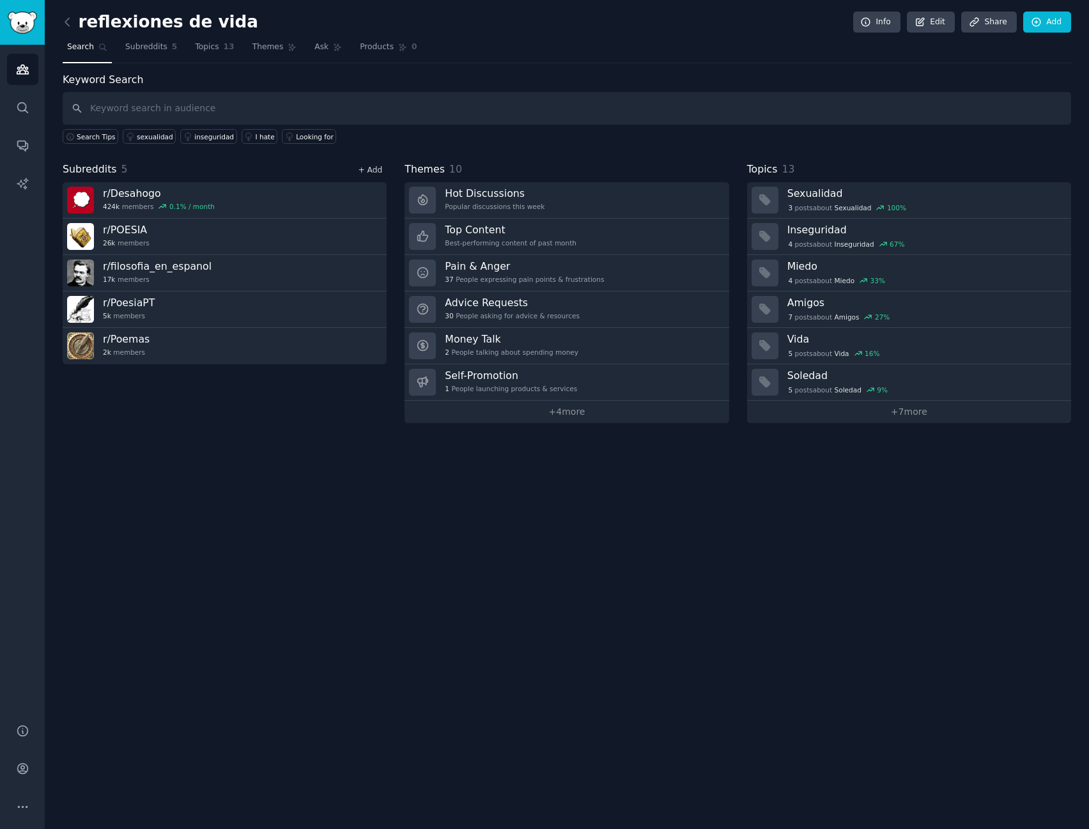
click at [376, 169] on link "+ Add" at bounding box center [370, 169] width 24 height 9
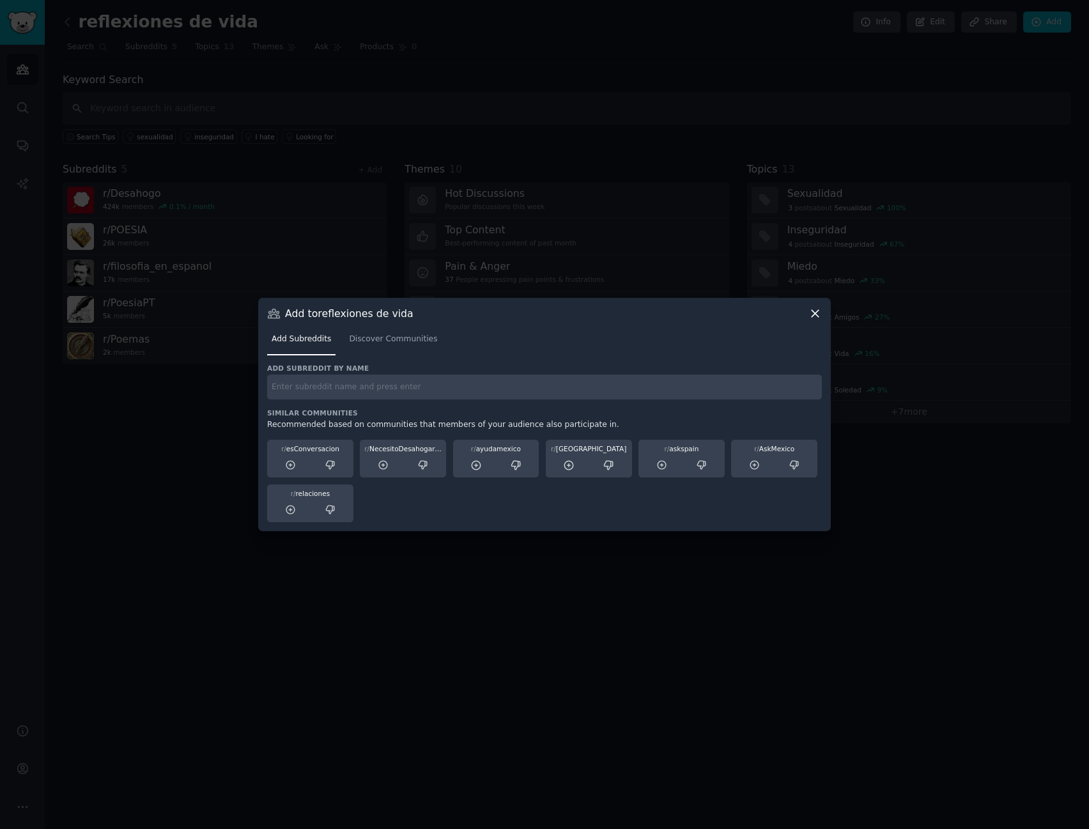
click at [325, 394] on input "text" at bounding box center [544, 386] width 555 height 25
type input "poetry"
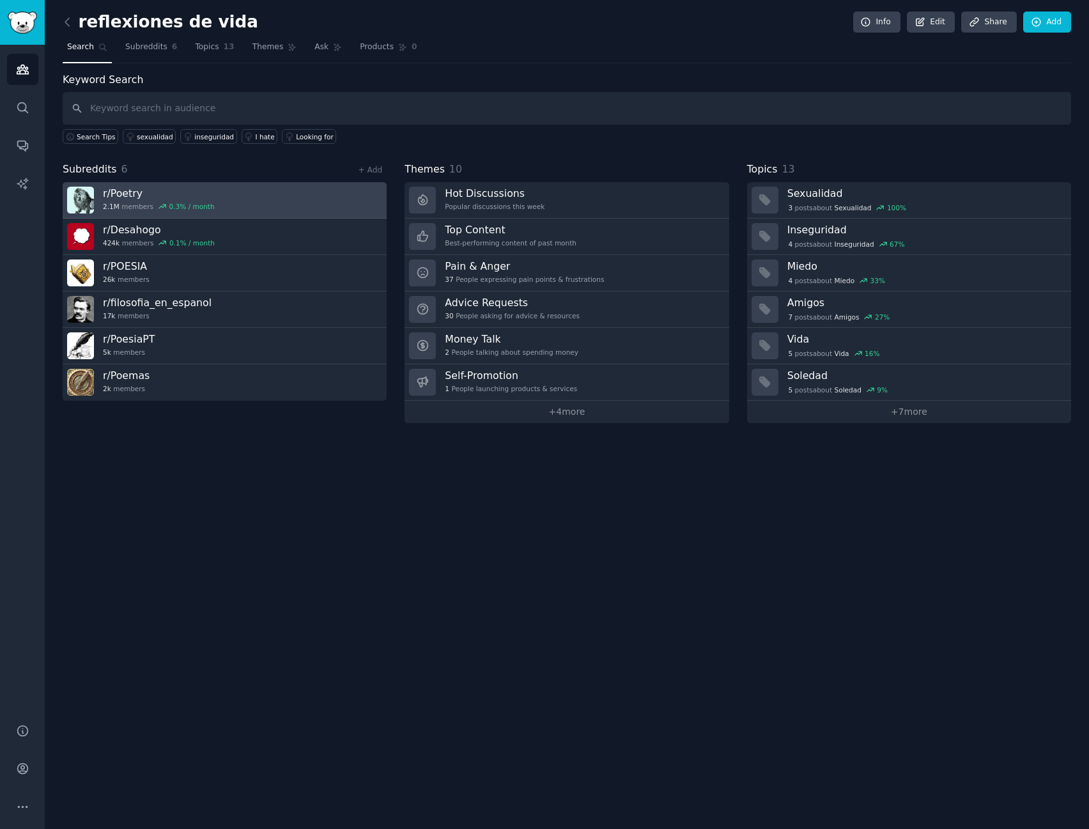
click at [122, 189] on h3 "r/ Poetry" at bounding box center [159, 193] width 112 height 13
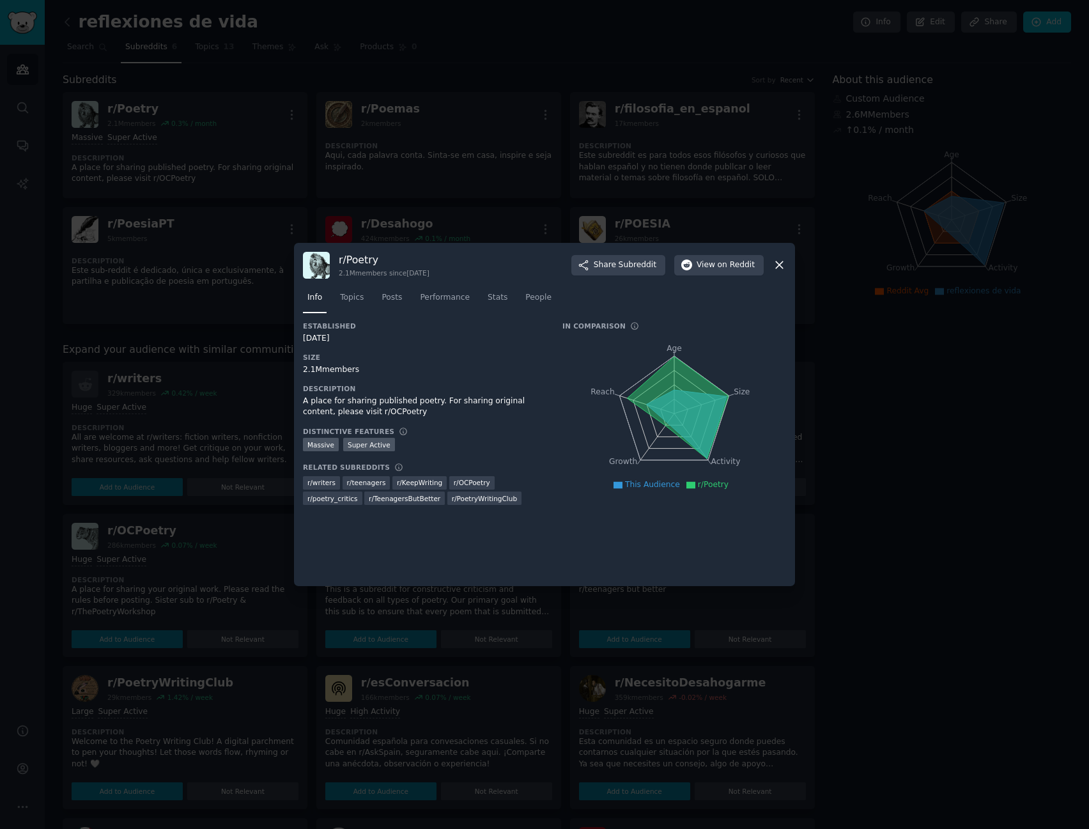
click at [789, 264] on div "r/ Poetry 2.1M members since [DATE] Share Subreddit View on Reddit Info Topics …" at bounding box center [544, 415] width 501 height 344
click at [781, 265] on icon at bounding box center [778, 264] width 13 height 13
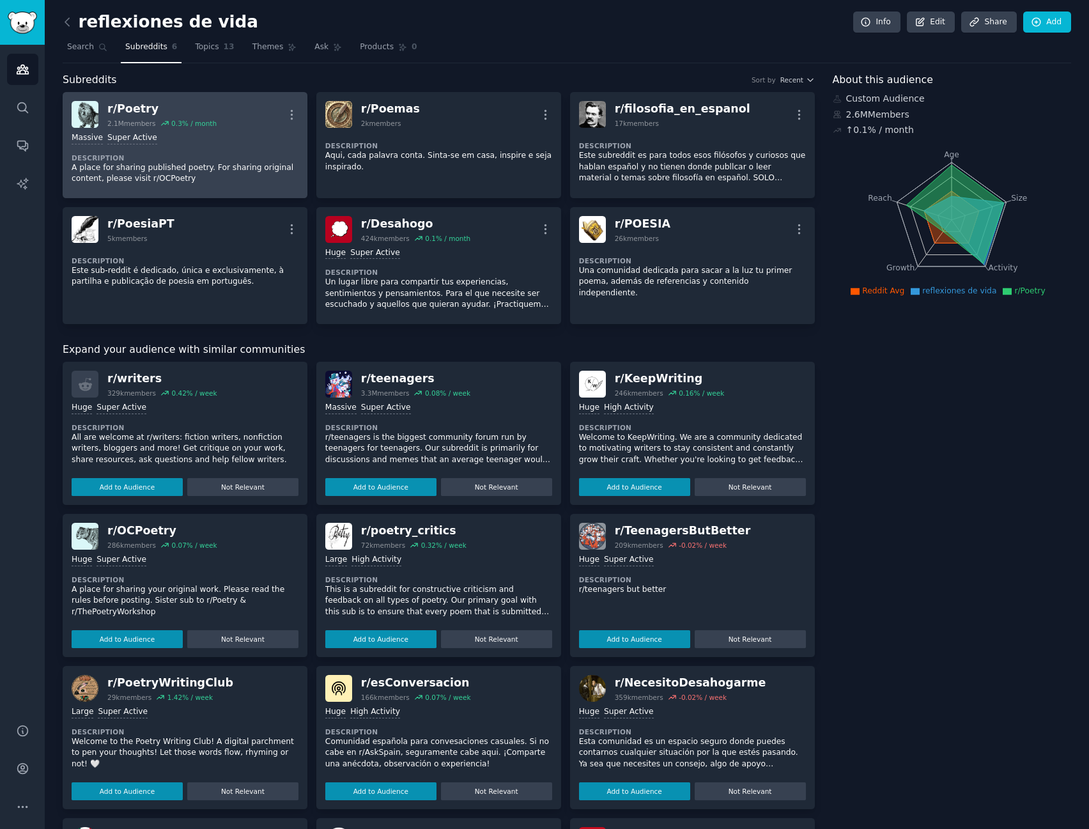
click at [201, 166] on p "A place for sharing published poetry. For sharing original content, please visi…" at bounding box center [185, 173] width 227 height 22
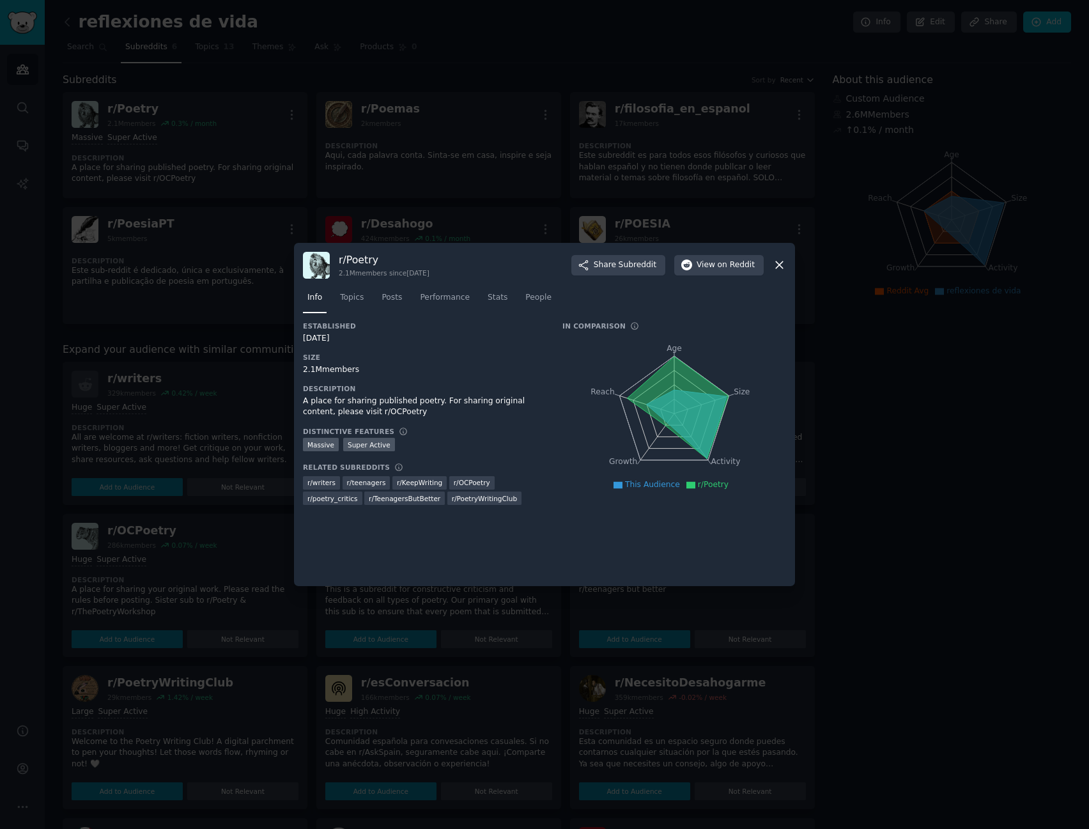
click at [781, 266] on icon at bounding box center [779, 265] width 7 height 7
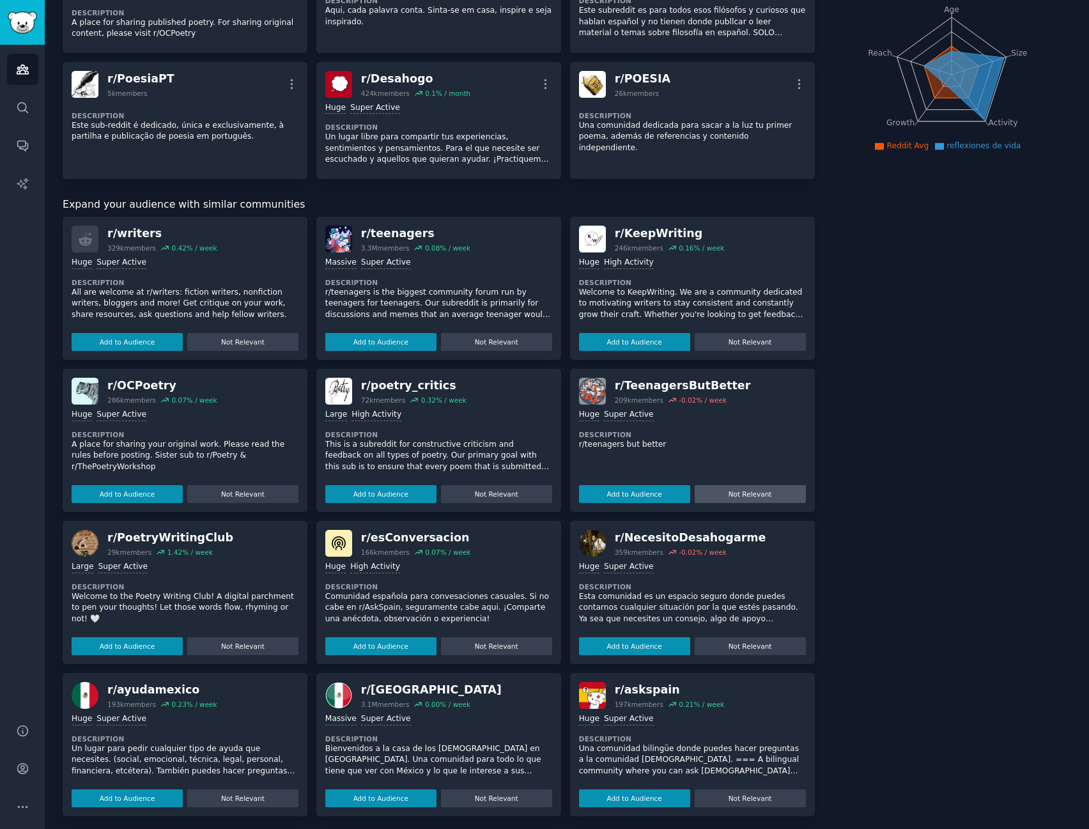
scroll to position [150, 0]
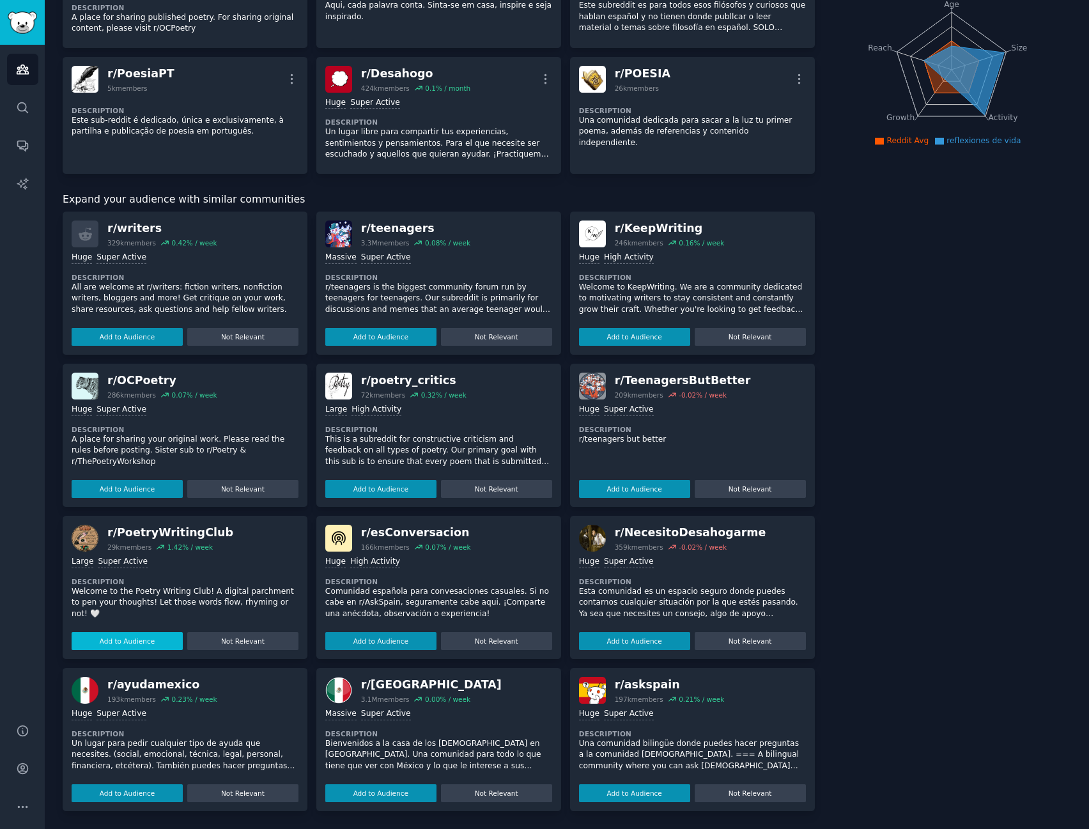
click at [128, 633] on button "Add to Audience" at bounding box center [127, 641] width 111 height 18
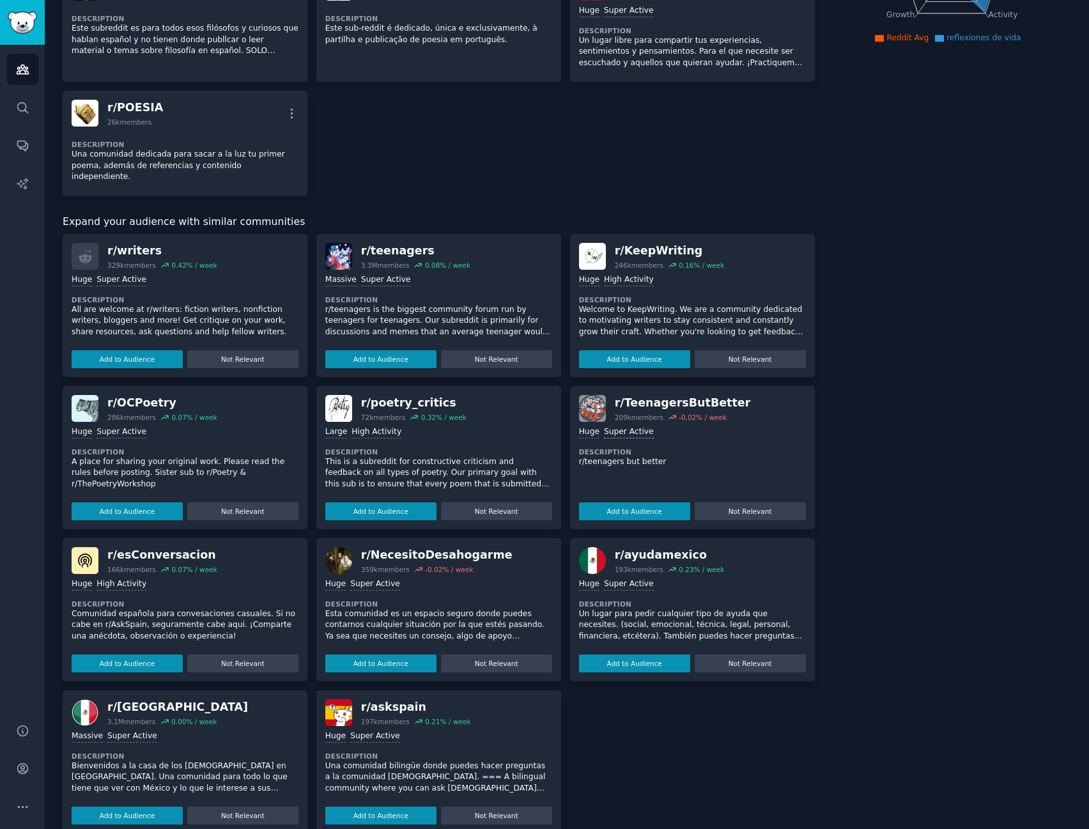
scroll to position [0, 0]
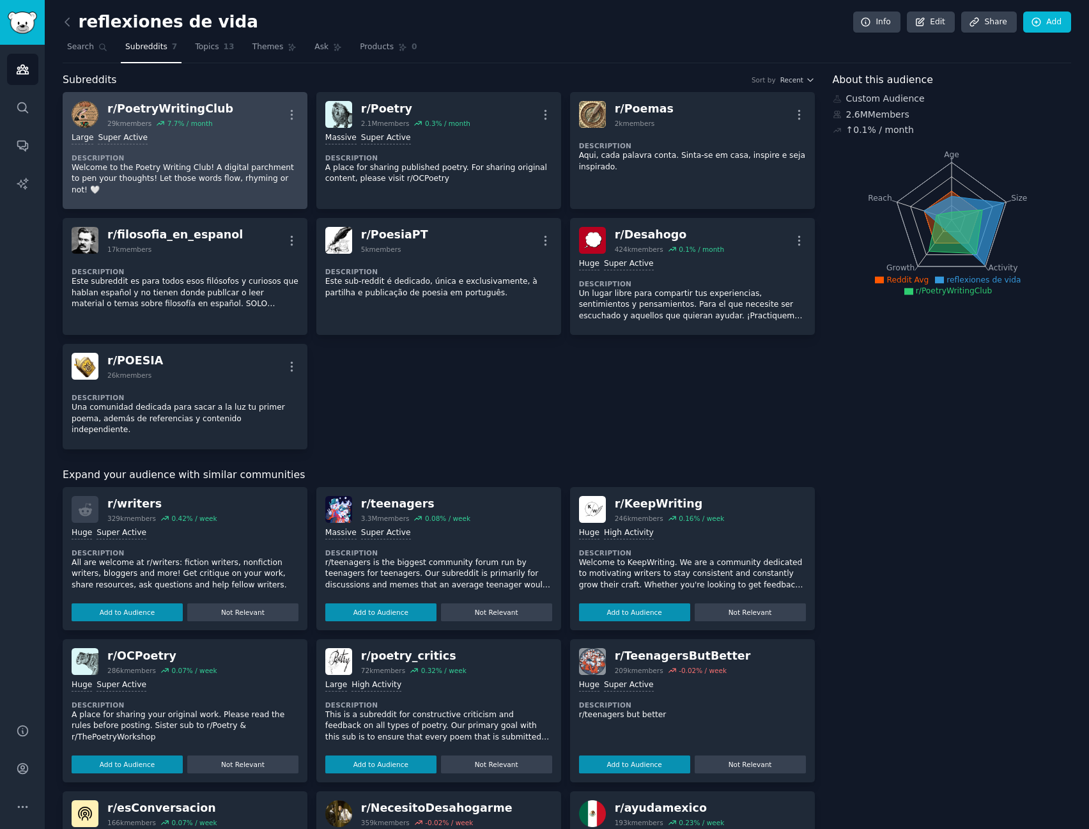
click at [159, 111] on div "r/ PoetryWritingClub" at bounding box center [170, 109] width 126 height 16
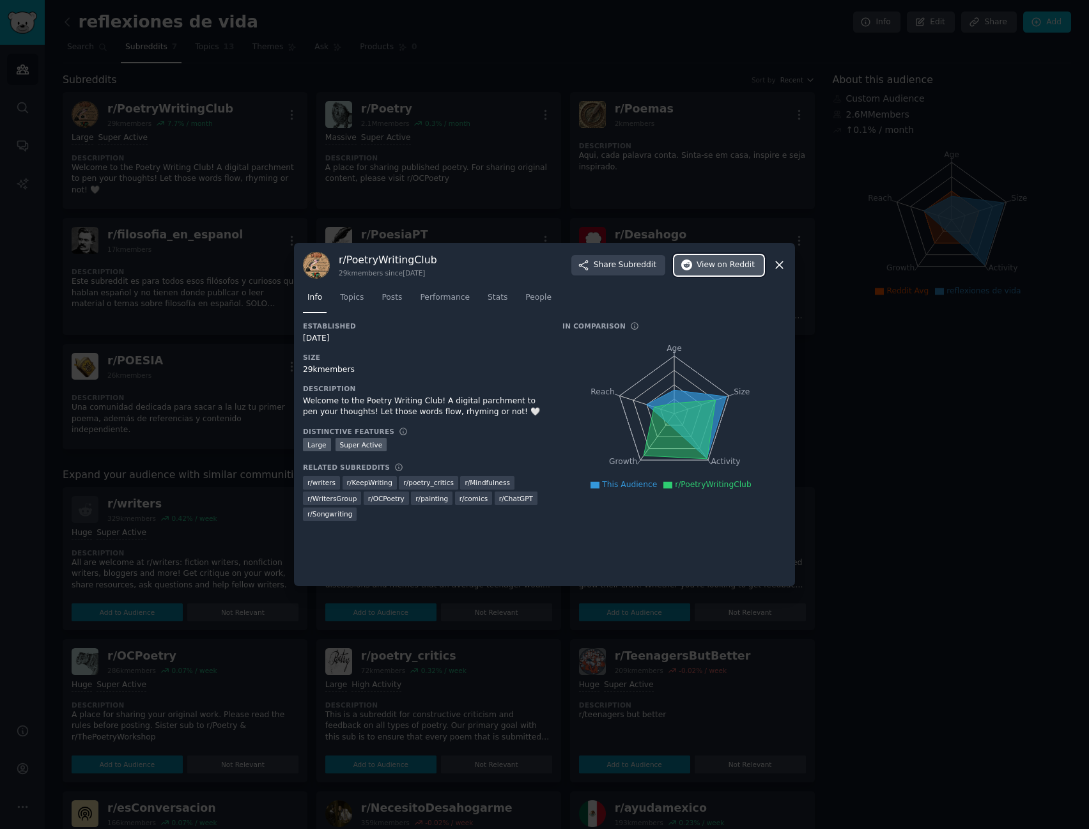
click at [729, 264] on span "on Reddit" at bounding box center [736, 265] width 37 height 12
